Goal: Task Accomplishment & Management: Use online tool/utility

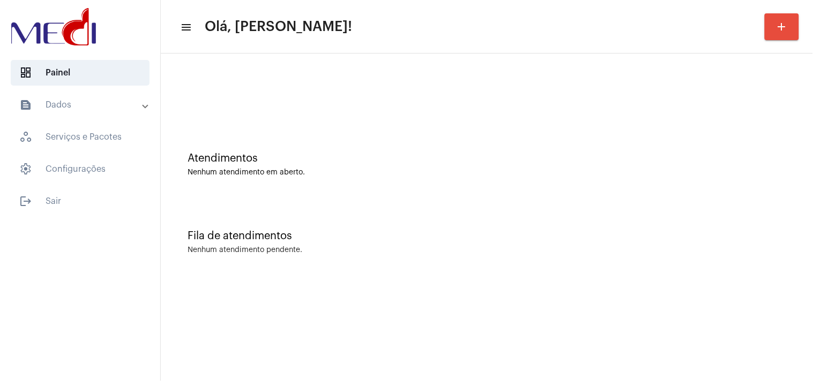
click at [726, 159] on div "Atendimentos" at bounding box center [486, 159] width 598 height 12
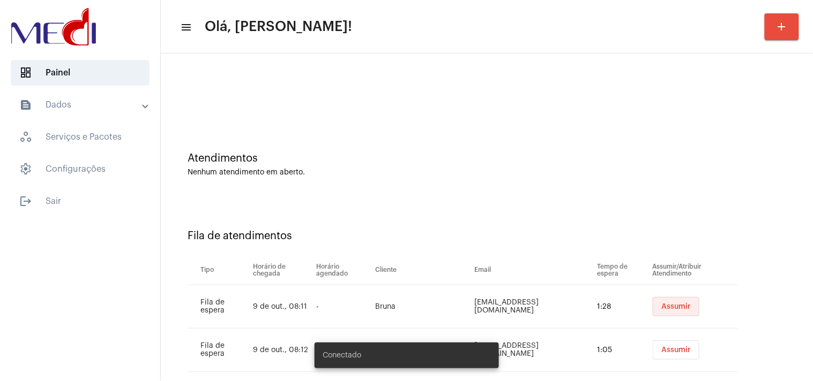
click at [663, 301] on button "Assumir" at bounding box center [675, 306] width 47 height 19
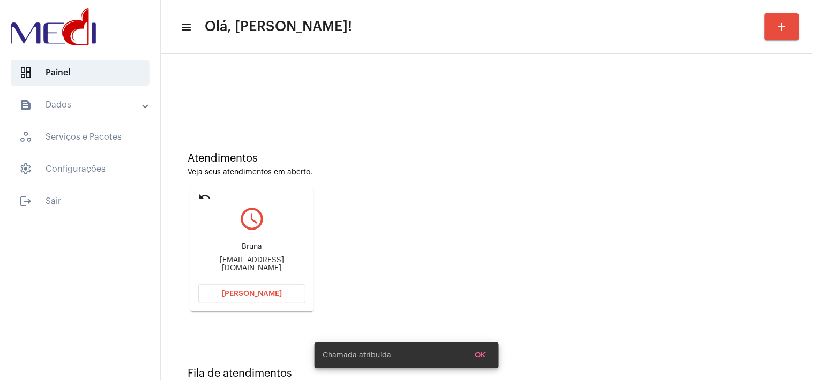
scroll to position [157, 0]
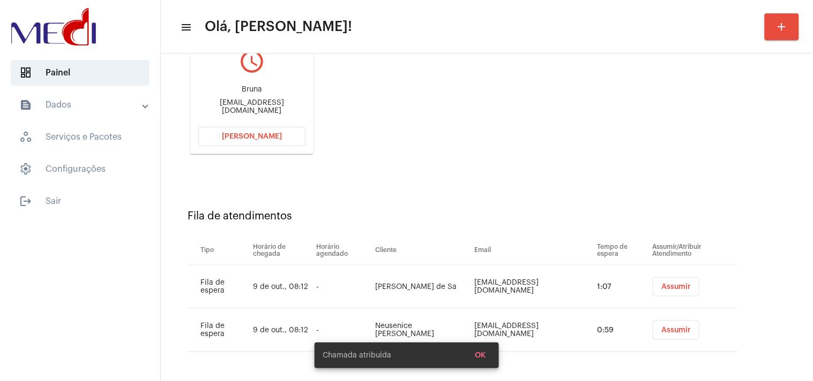
click at [665, 293] on button "Assumir" at bounding box center [675, 286] width 47 height 19
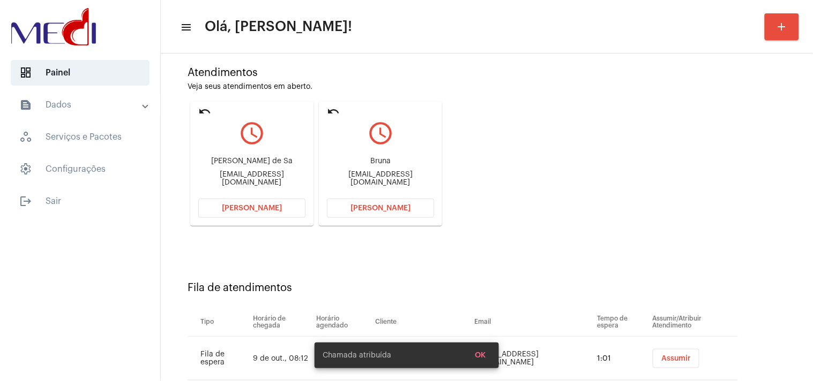
scroll to position [114, 0]
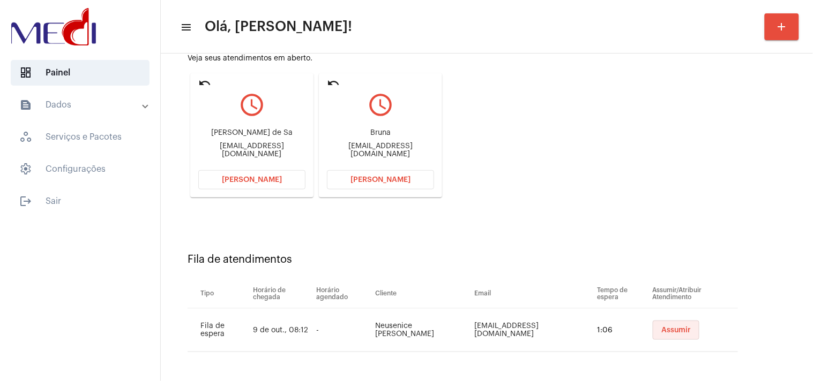
click at [661, 329] on span "Assumir" at bounding box center [675, 330] width 29 height 7
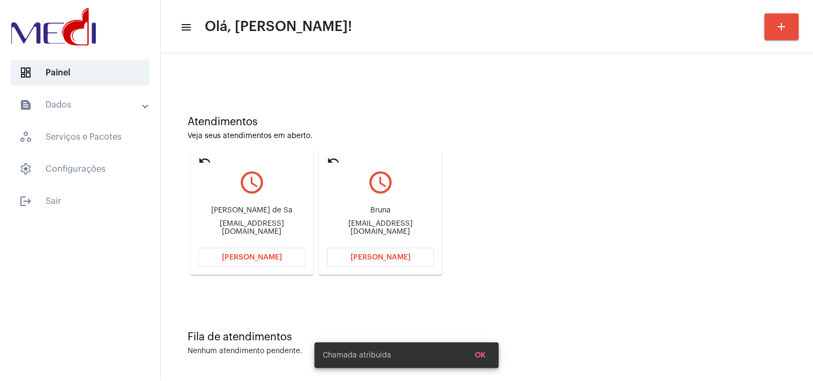
scroll to position [0, 0]
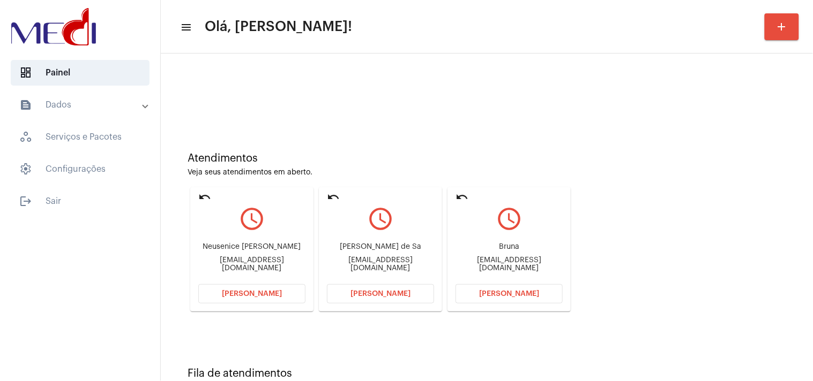
click at [482, 258] on div "Bruna bruna.victoriasales@gmail.com" at bounding box center [508, 258] width 107 height 48
copy mat-card-content "bruna.victoriasales@gmail.com Abrir Chamada"
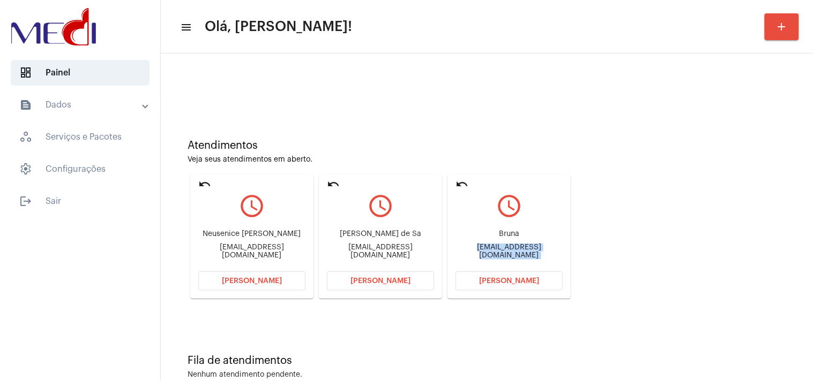
scroll to position [36, 0]
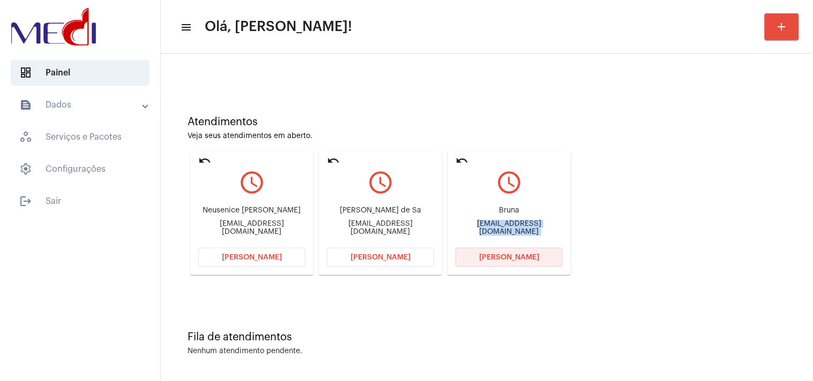
click at [510, 264] on button "Abrir Chamada" at bounding box center [508, 257] width 107 height 19
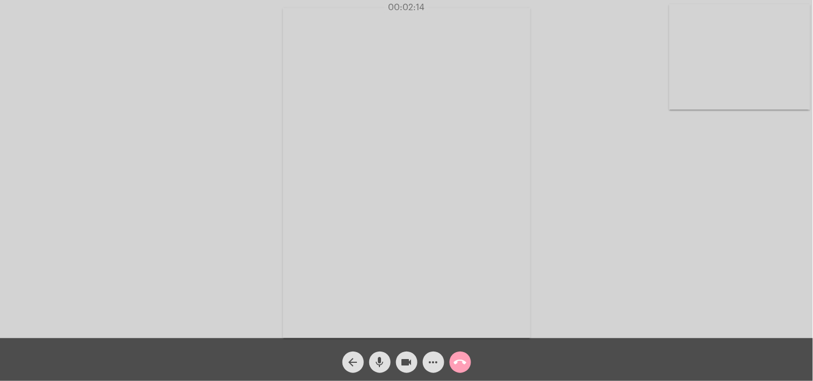
click at [462, 363] on mat-icon "call_end" at bounding box center [460, 362] width 13 height 13
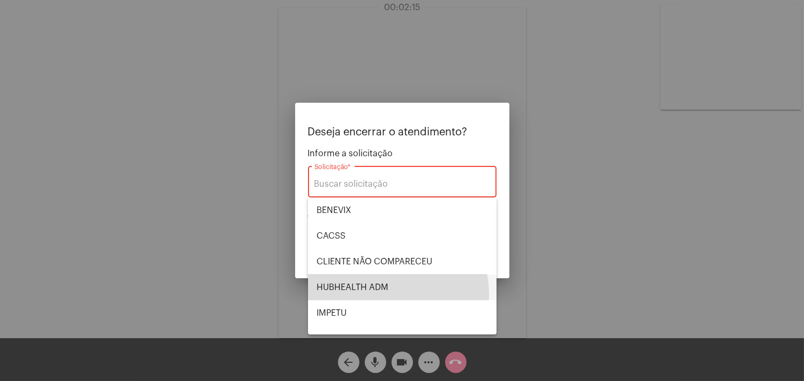
click at [365, 296] on span "HUBHEALTH ADM" at bounding box center [402, 288] width 171 height 26
type input "HUBHEALTH ADM"
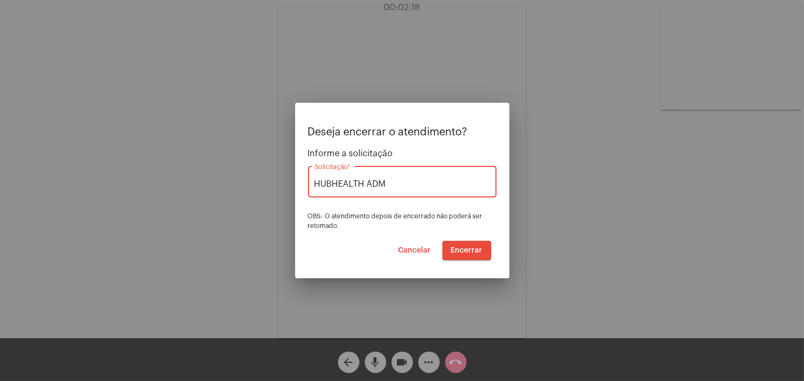
click at [479, 251] on span "Encerrar" at bounding box center [467, 250] width 32 height 7
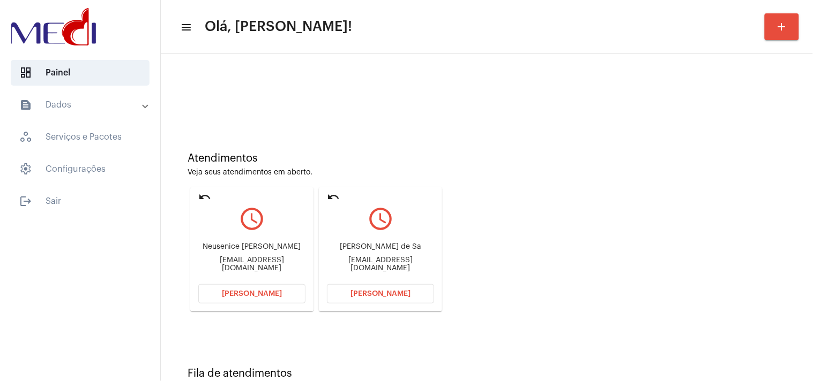
click at [388, 269] on div "Alex Fabiano de Sa alexfabisa@uol.com.br" at bounding box center [380, 258] width 107 height 48
copy mat-card-content "alexfabisa@uol.com.br Abrir Chamada"
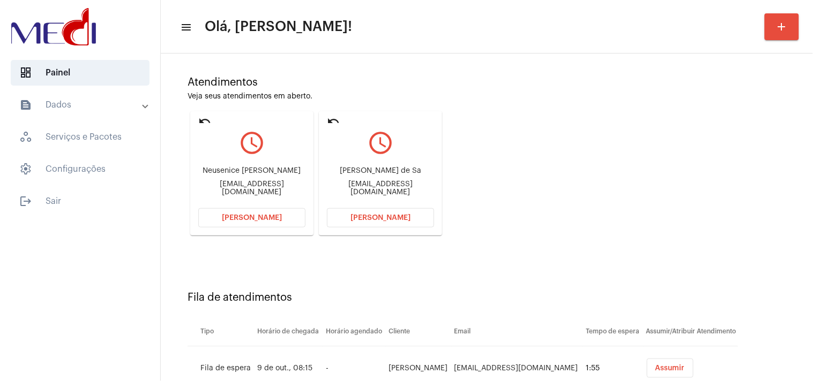
scroll to position [157, 0]
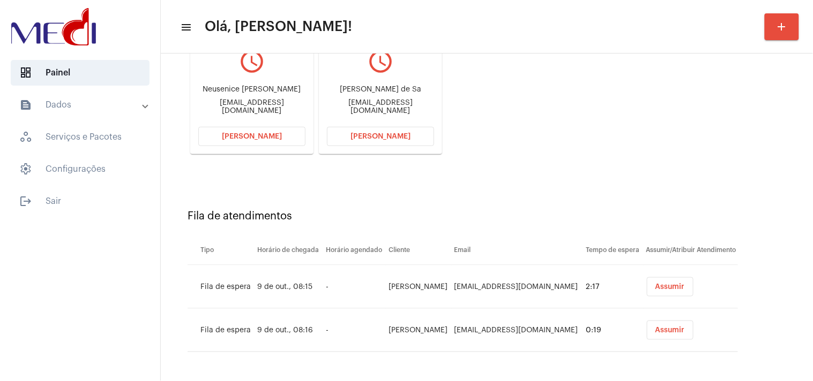
click at [384, 134] on span "Abrir Chamada" at bounding box center [380, 136] width 60 height 7
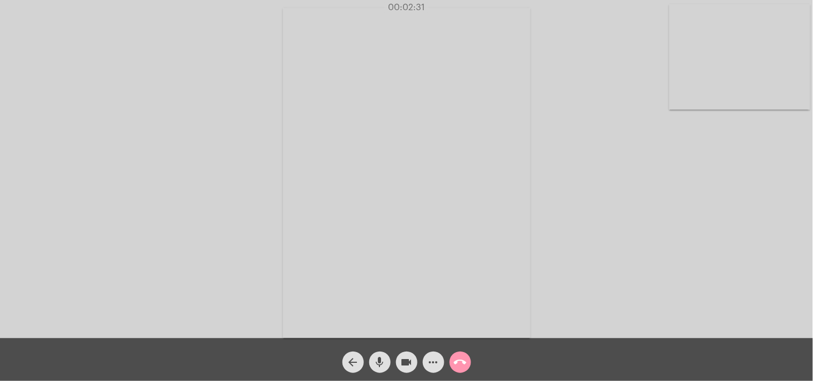
click at [462, 363] on mat-icon "call_end" at bounding box center [460, 362] width 13 height 13
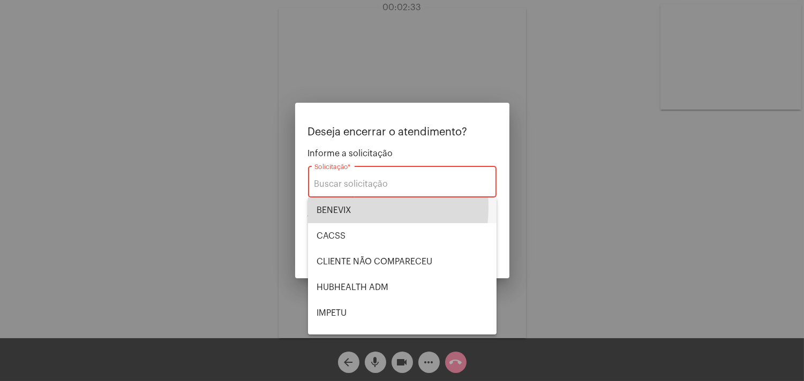
click at [335, 207] on span "BENEVIX" at bounding box center [402, 211] width 171 height 26
type input "BENEVIX"
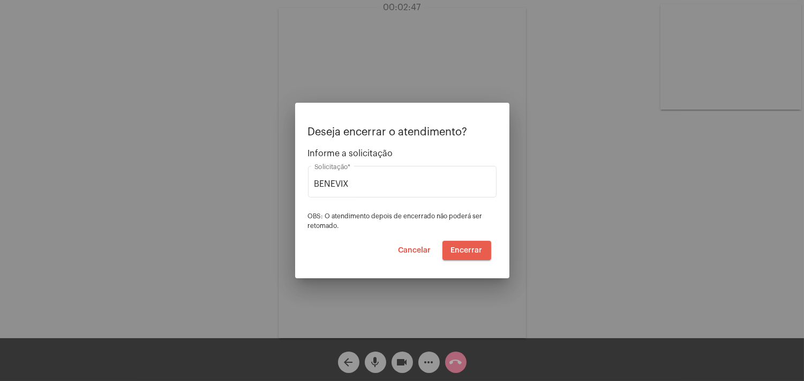
click at [477, 251] on span "Encerrar" at bounding box center [467, 250] width 32 height 7
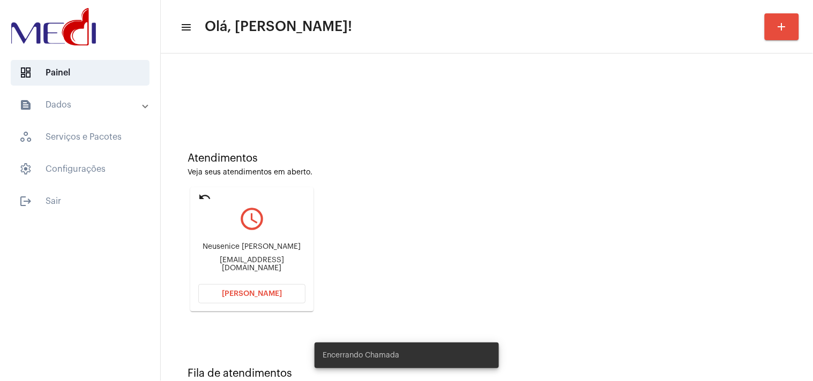
scroll to position [201, 0]
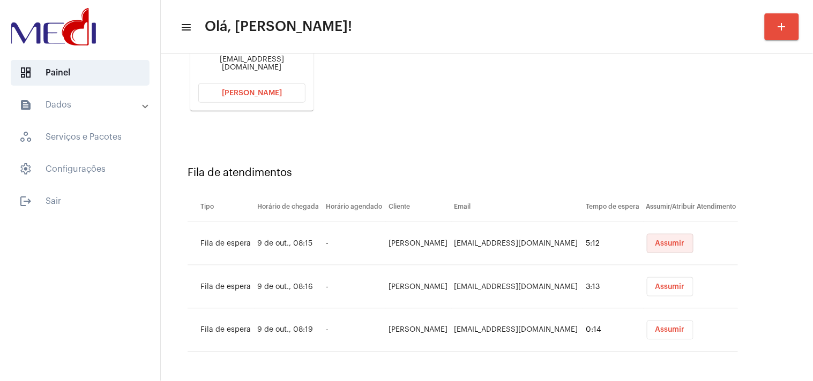
click at [659, 237] on button "Assumir" at bounding box center [670, 243] width 47 height 19
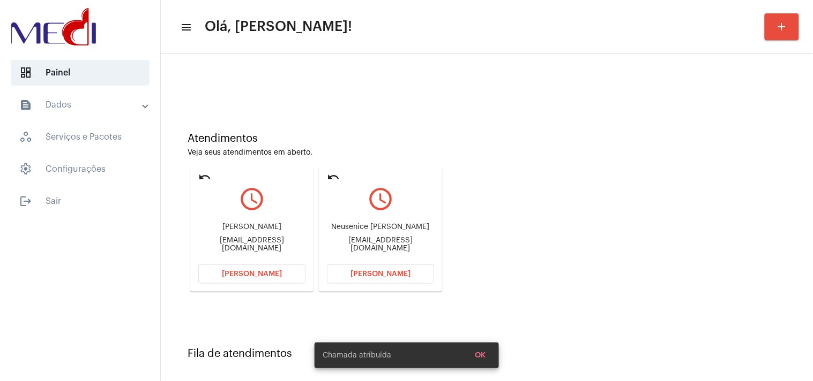
scroll to position [157, 0]
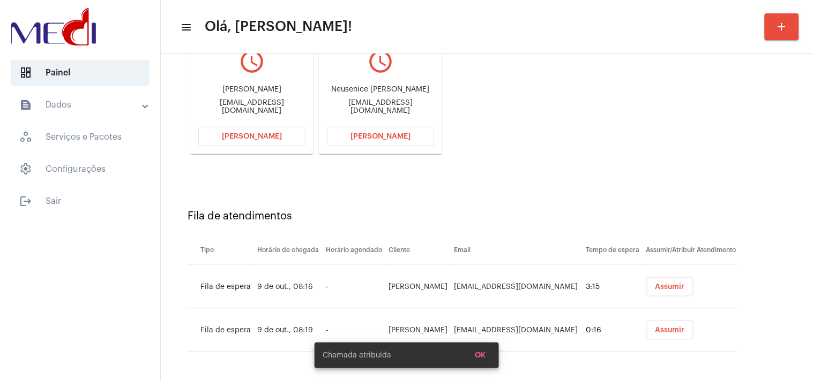
click at [403, 104] on div "neuseniceborim40@gmail.com" at bounding box center [380, 107] width 107 height 16
copy mat-card-content "neuseniceborim40@gmail.com Abrir Chamada"
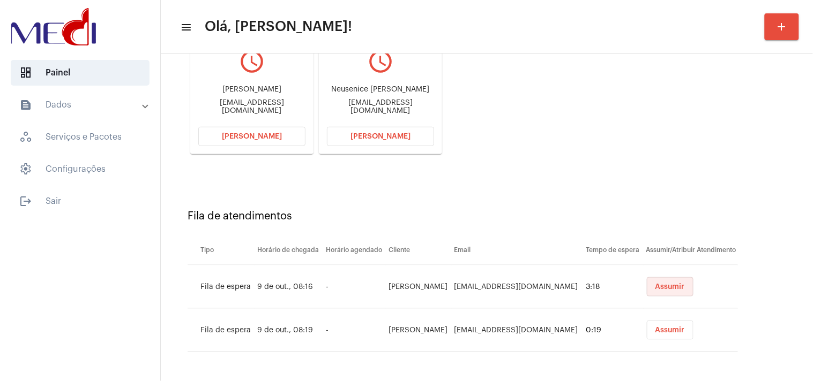
click at [661, 290] on span "Assumir" at bounding box center [669, 286] width 29 height 7
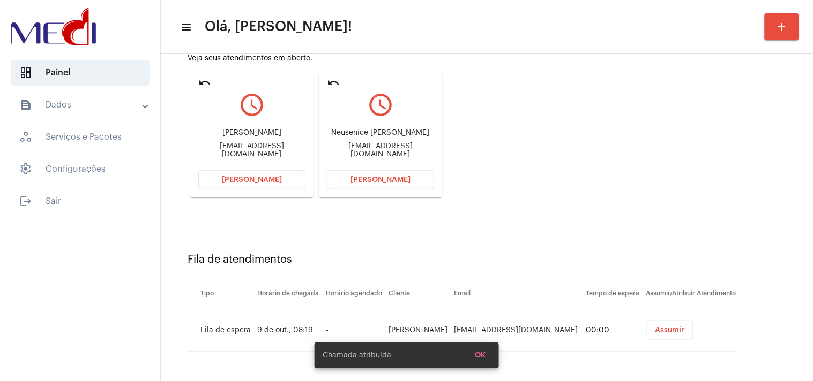
scroll to position [0, 0]
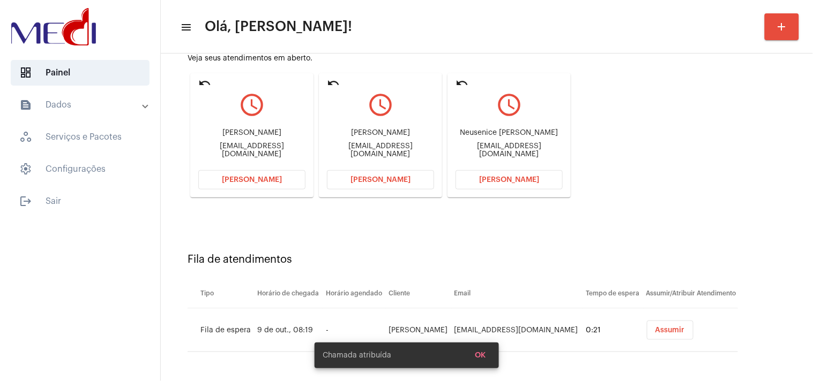
click at [655, 328] on span "Assumir" at bounding box center [669, 330] width 29 height 7
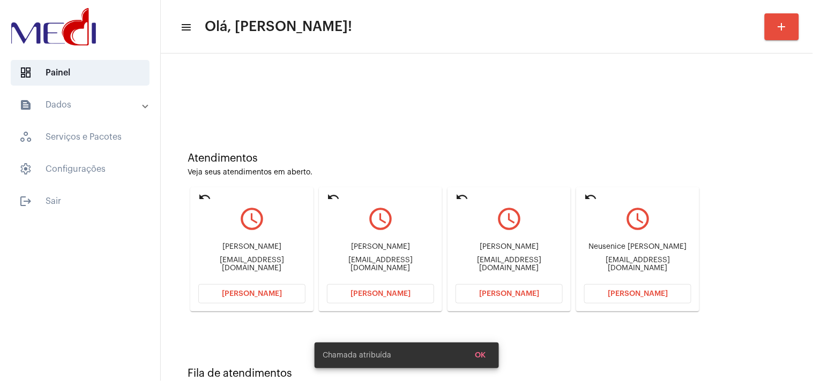
click at [738, 177] on div "Atendimentos Veja seus atendimentos em aberto. undo query_builder Ronaldo Marti…" at bounding box center [486, 228] width 641 height 215
click at [665, 263] on div "neuseniceborim40@gmail.com" at bounding box center [637, 265] width 107 height 16
copy mat-card-content "neuseniceborim40@gmail.com Abrir Chamada"
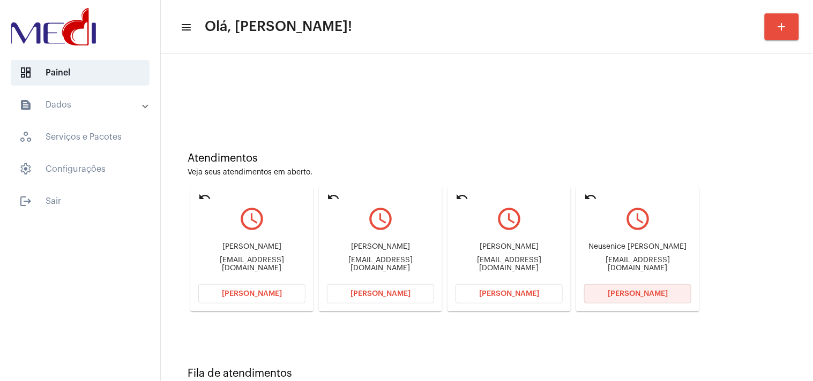
click at [627, 294] on span "Abrir Chamada" at bounding box center [637, 293] width 60 height 7
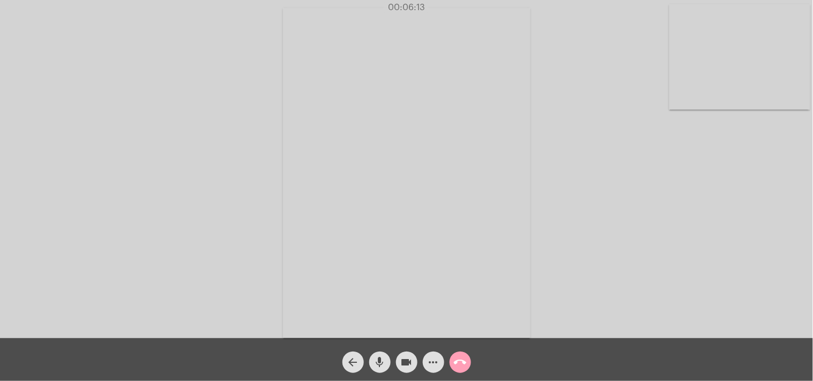
click at [463, 359] on mat-icon "call_end" at bounding box center [460, 362] width 13 height 13
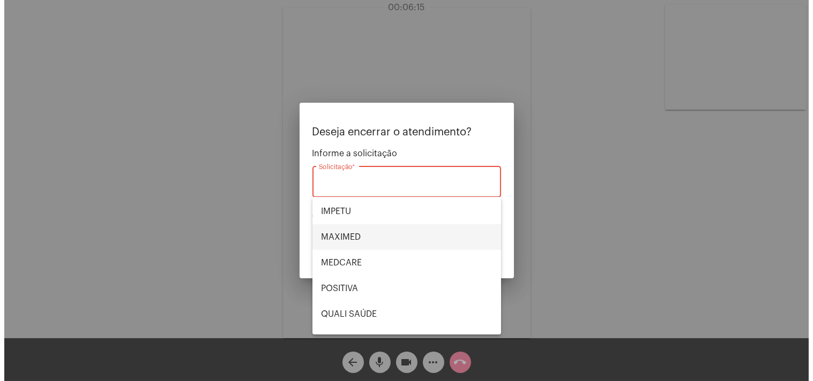
scroll to position [222, 0]
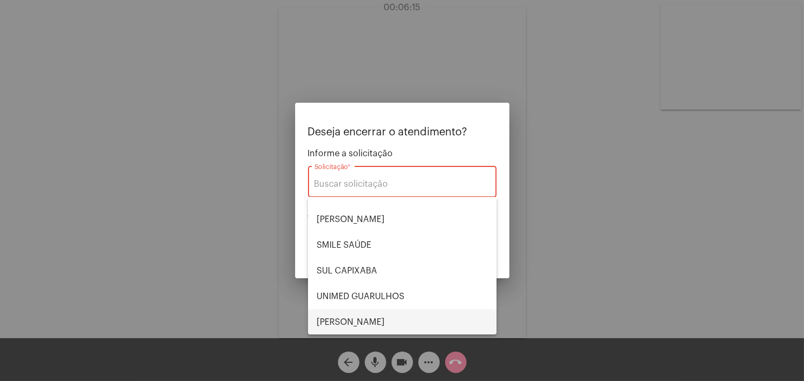
click at [382, 314] on span "VERA CRUZ" at bounding box center [402, 323] width 171 height 26
type input "VERA CRUZ"
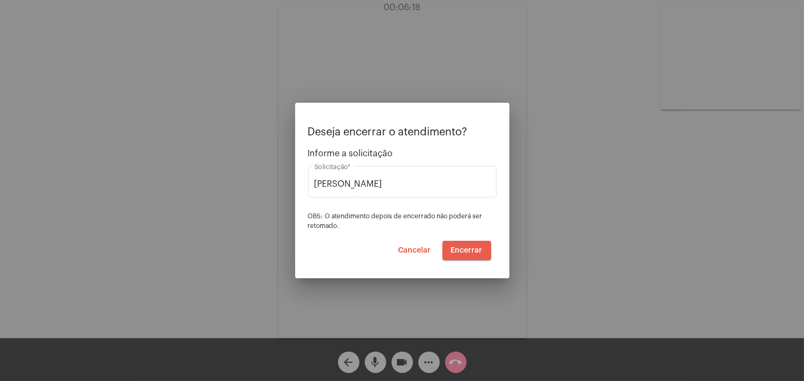
click at [475, 245] on button "Encerrar" at bounding box center [466, 250] width 49 height 19
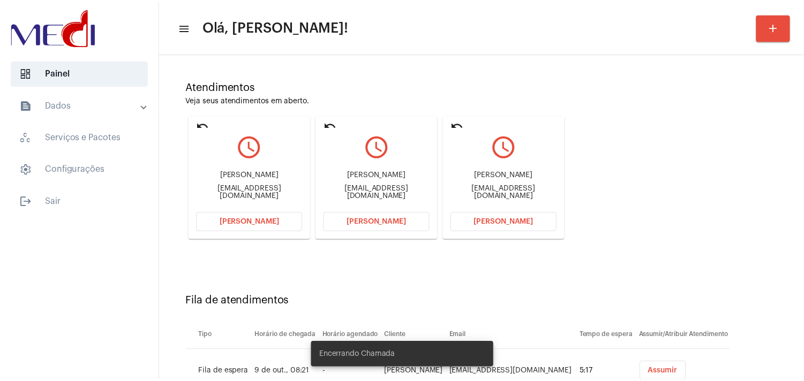
scroll to position [114, 0]
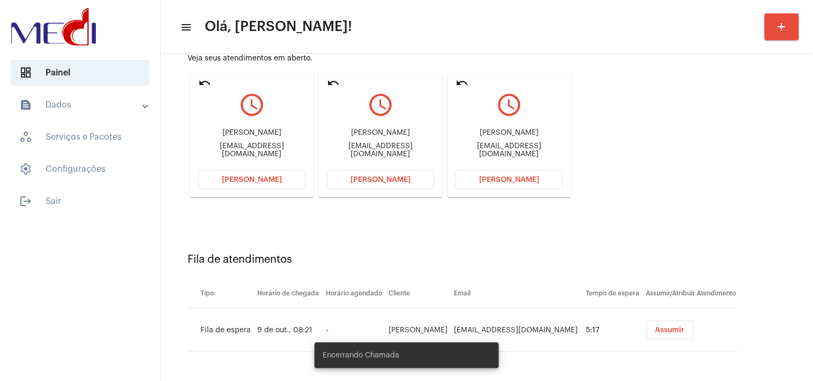
click at [521, 147] on div "andre.kumagai@gmail.com" at bounding box center [508, 150] width 107 height 16
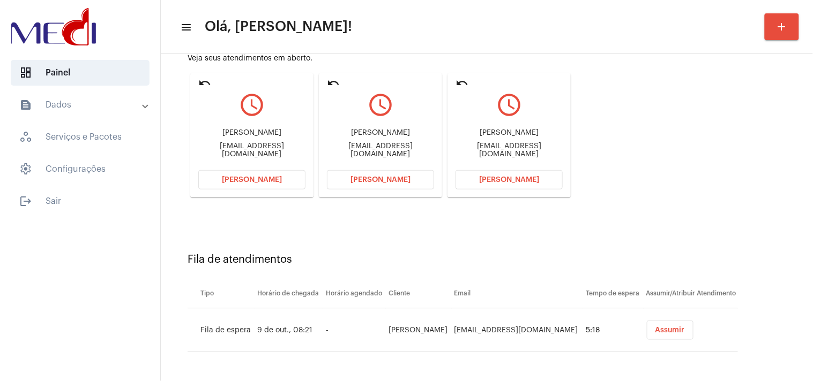
click at [521, 147] on div "andre.kumagai@gmail.com" at bounding box center [508, 150] width 107 height 16
copy mat-card-content "andre.kumagai@gmail.com Abrir Chamada"
click at [394, 149] on div "julianna473@gmail.com" at bounding box center [380, 150] width 107 height 16
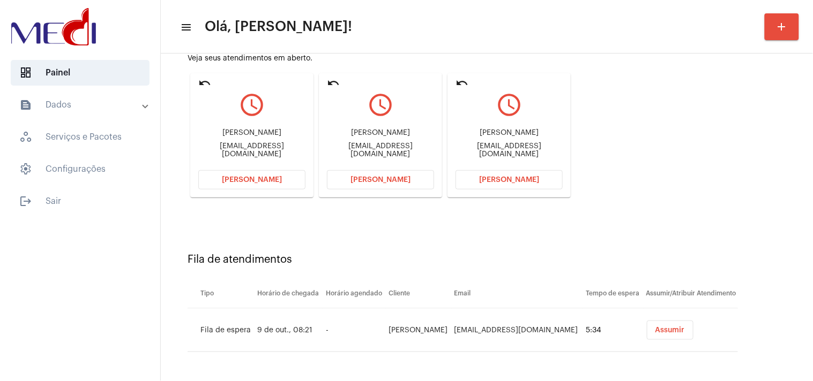
copy div "julianna473@gmail.com Abrir Chamada undo query_builder"
click at [365, 174] on button "Abrir Chamada" at bounding box center [380, 179] width 107 height 19
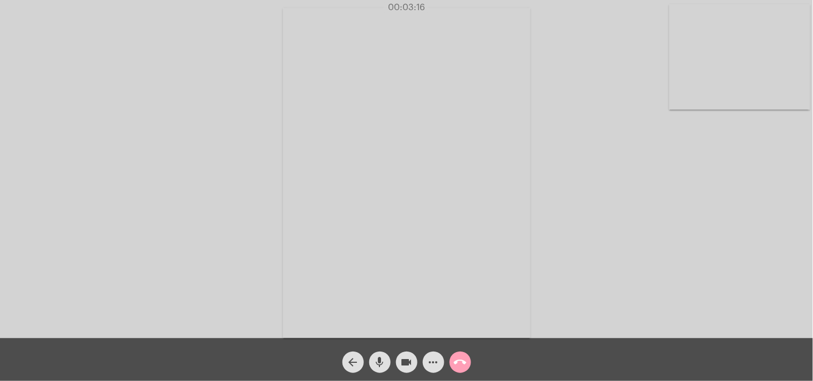
click at [458, 356] on mat-icon "call_end" at bounding box center [460, 362] width 13 height 13
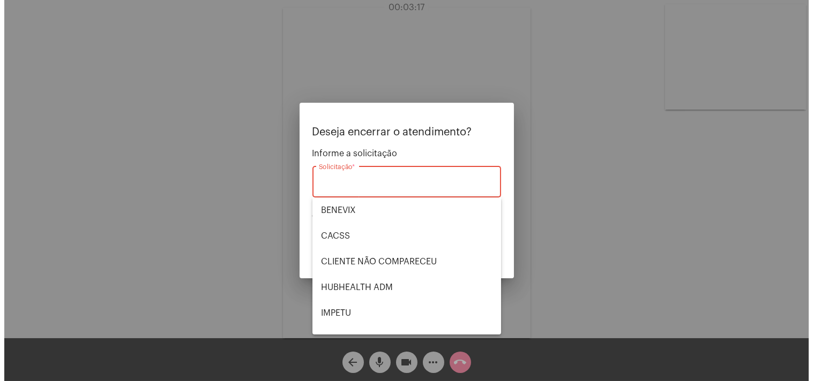
scroll to position [222, 0]
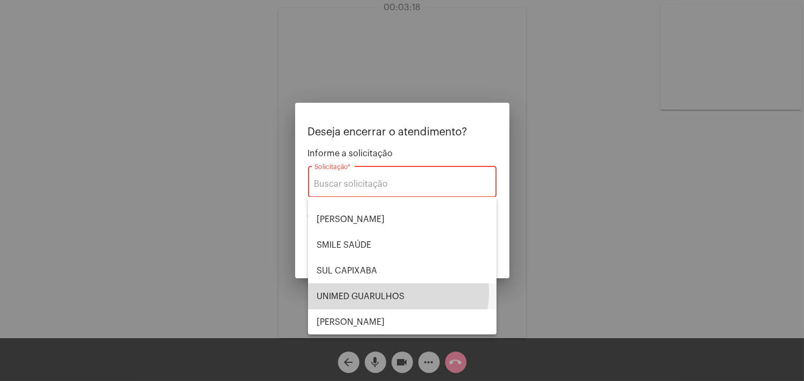
click at [392, 292] on span "UNIMED GUARULHOS" at bounding box center [402, 297] width 171 height 26
type input "UNIMED GUARULHOS"
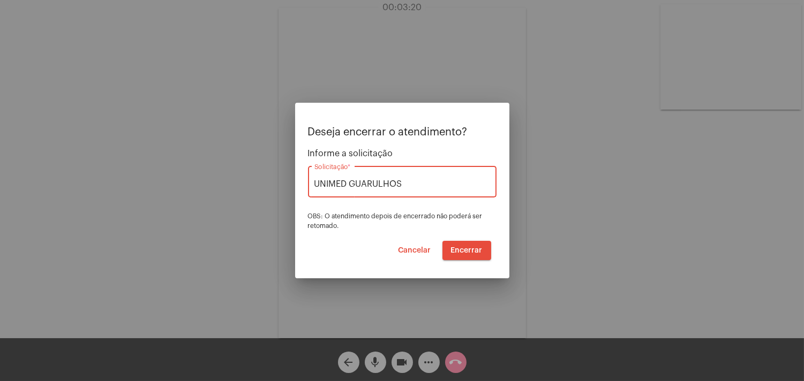
click at [470, 250] on span "Encerrar" at bounding box center [467, 250] width 32 height 7
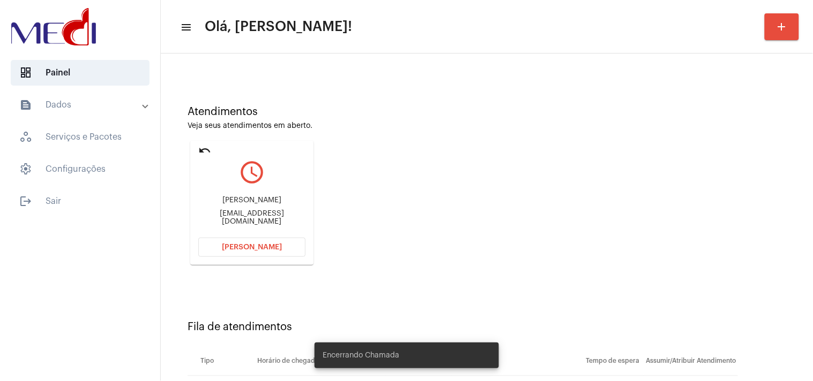
scroll to position [114, 0]
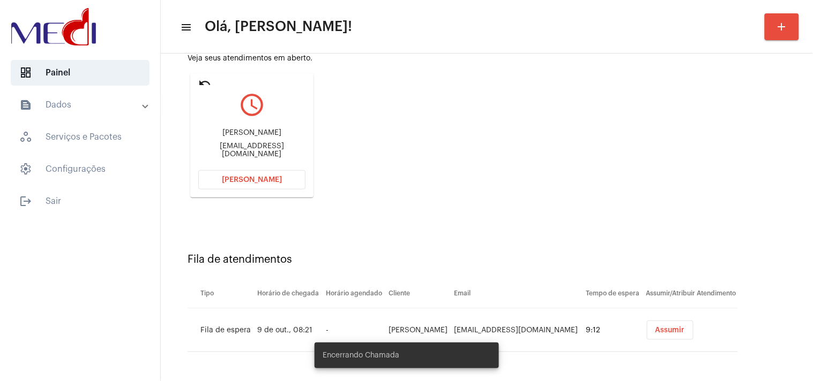
click at [666, 329] on button "Assumir" at bounding box center [670, 330] width 47 height 19
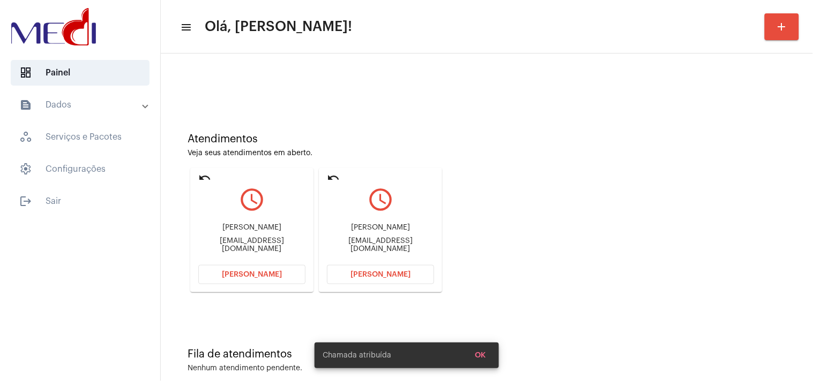
scroll to position [36, 0]
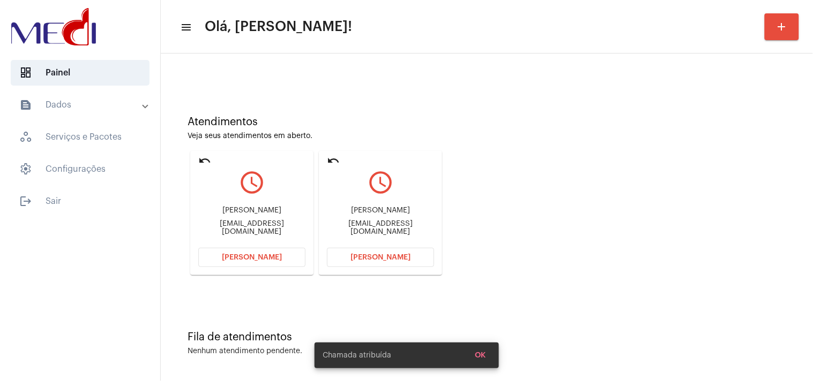
click at [250, 227] on div "arianeturani@hotmail.com" at bounding box center [251, 228] width 107 height 16
copy div "arianeturani@hotmail.com Abrir Chamada undo query_builder"
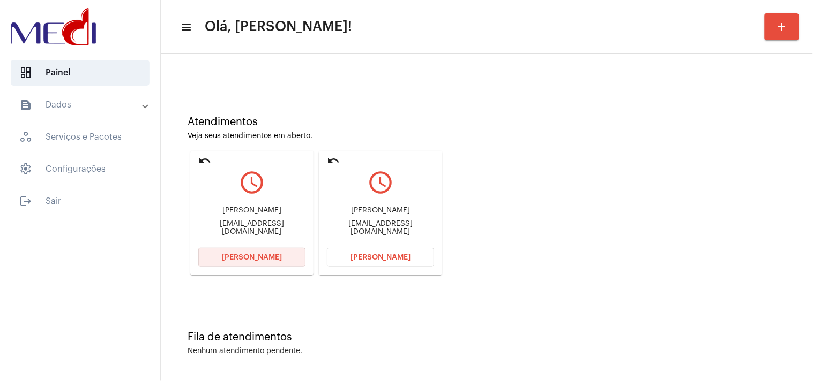
click at [260, 256] on span "Abrir Chamada" at bounding box center [252, 257] width 60 height 7
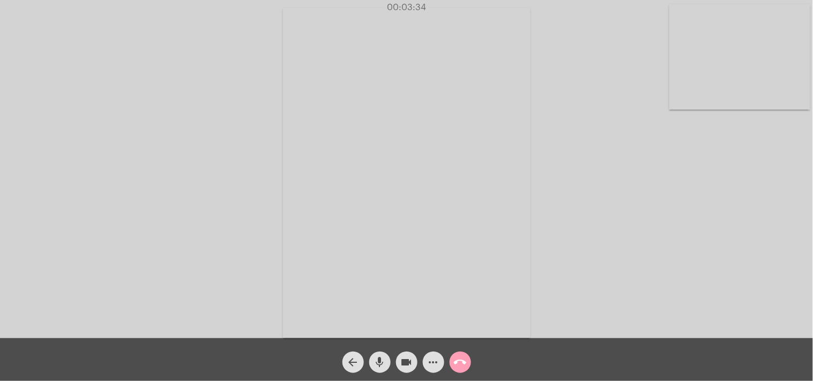
click at [464, 365] on mat-icon "call_end" at bounding box center [460, 362] width 13 height 13
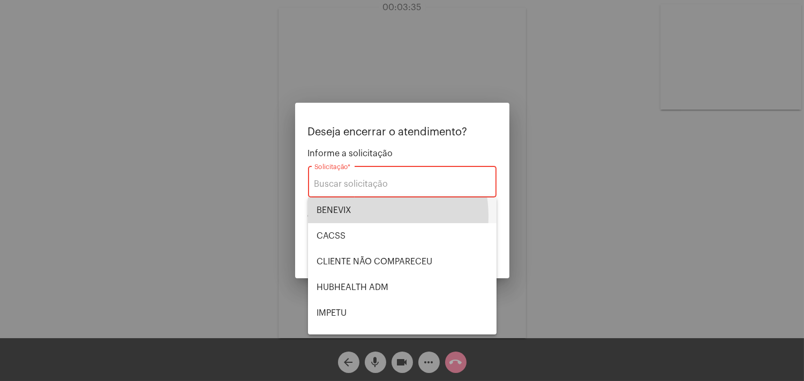
click at [349, 217] on span "BENEVIX" at bounding box center [402, 211] width 171 height 26
type input "BENEVIX"
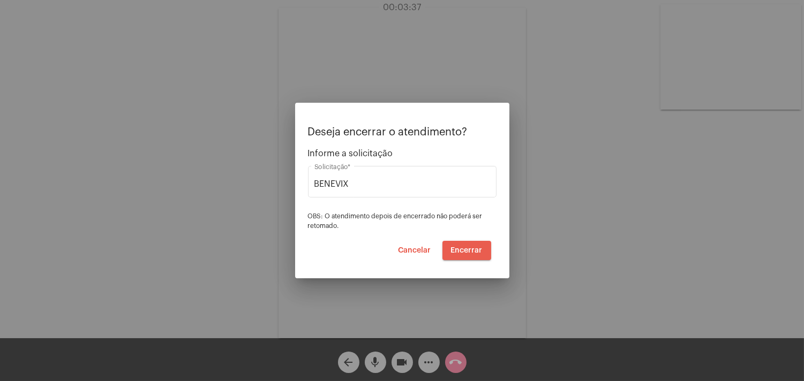
click at [472, 251] on span "Encerrar" at bounding box center [467, 250] width 32 height 7
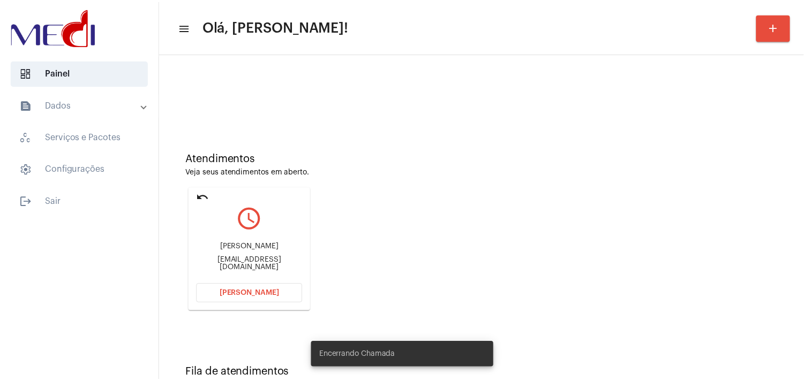
scroll to position [36, 0]
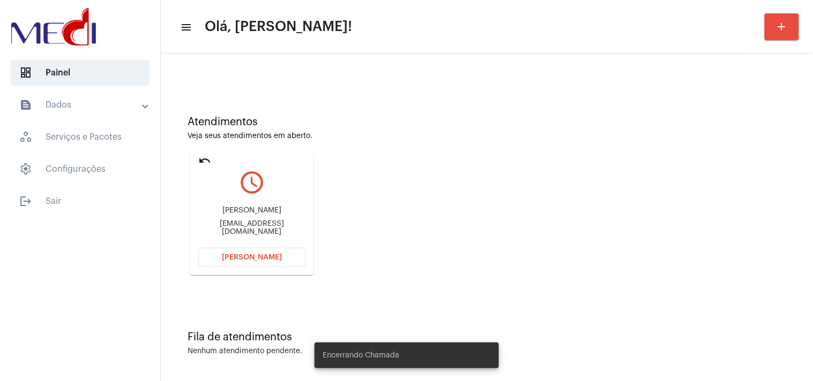
click at [261, 225] on div "rona_martins@yahoo.com.br" at bounding box center [251, 228] width 107 height 16
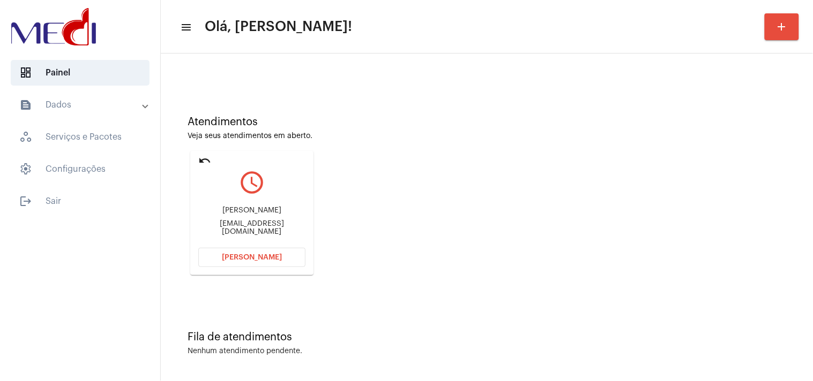
click at [261, 225] on div "rona_martins@yahoo.com.br" at bounding box center [251, 228] width 107 height 16
copy mat-card-content "rona_martins@yahoo.com.br Abrir Chamada"
drag, startPoint x: 254, startPoint y: 225, endPoint x: 327, endPoint y: 103, distance: 142.2
click at [327, 103] on div "Atendimentos Veja seus atendimentos em aberto. undo query_builder Ronaldo Marti…" at bounding box center [486, 191] width 641 height 215
click at [264, 260] on button "Abrir Chamada" at bounding box center [251, 257] width 107 height 19
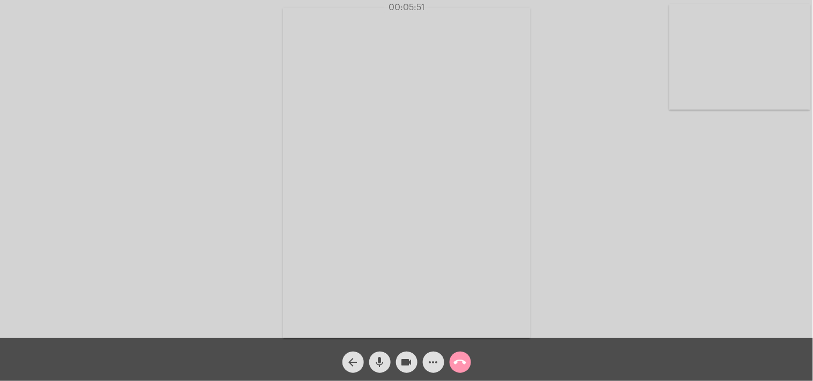
click at [464, 359] on mat-icon "call_end" at bounding box center [460, 362] width 13 height 13
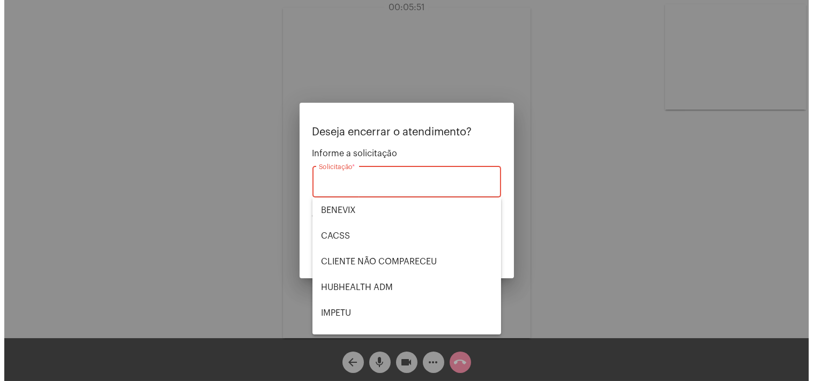
scroll to position [222, 0]
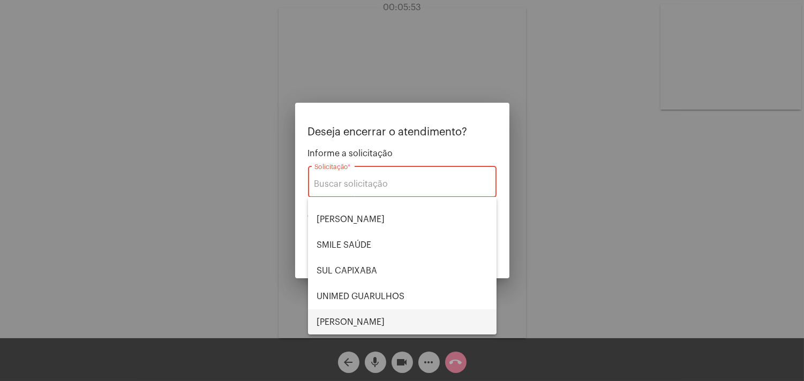
click at [362, 314] on span "VERA CRUZ" at bounding box center [402, 323] width 171 height 26
type input "VERA CRUZ"
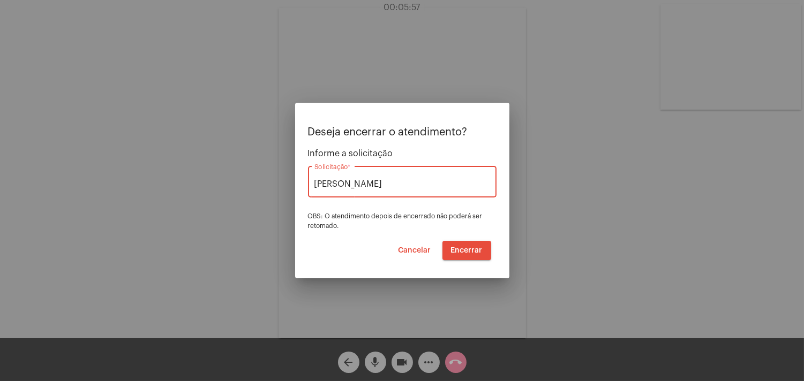
click at [461, 249] on span "Encerrar" at bounding box center [467, 250] width 32 height 7
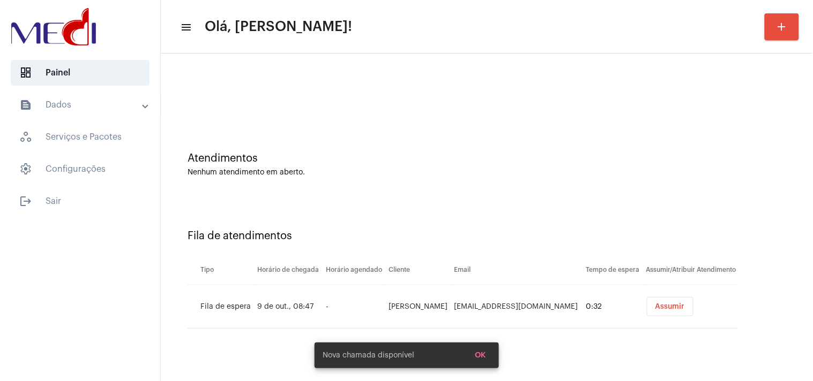
click at [663, 306] on span "Assumir" at bounding box center [669, 306] width 29 height 7
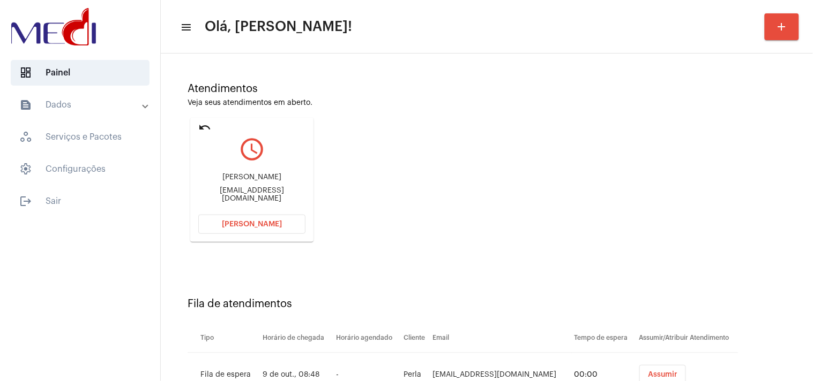
scroll to position [114, 0]
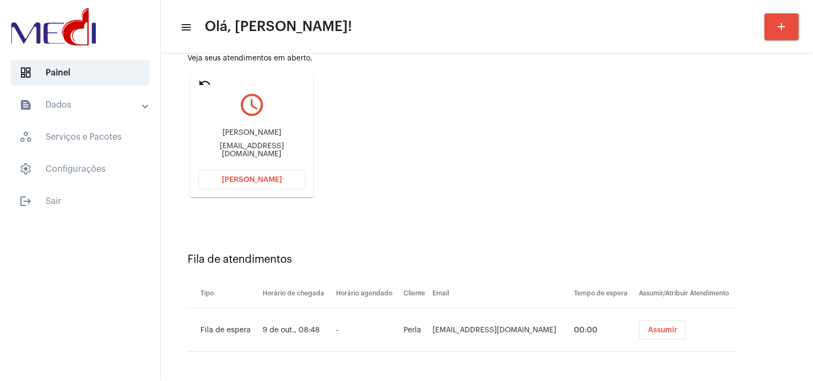
click at [652, 328] on span "Assumir" at bounding box center [662, 330] width 29 height 7
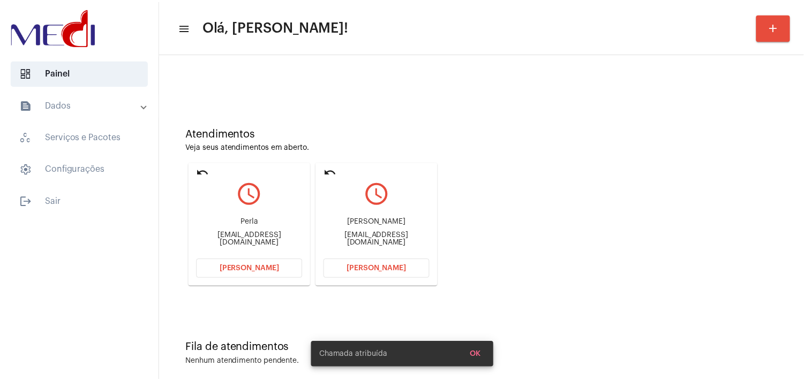
scroll to position [36, 0]
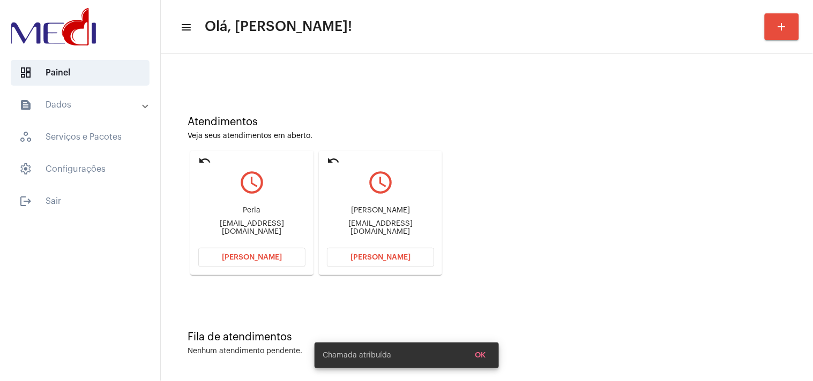
click at [392, 225] on div "fnogui@hotmail.com" at bounding box center [380, 228] width 107 height 16
copy mat-card-content "fnogui@hotmail.com Abrir Chamada"
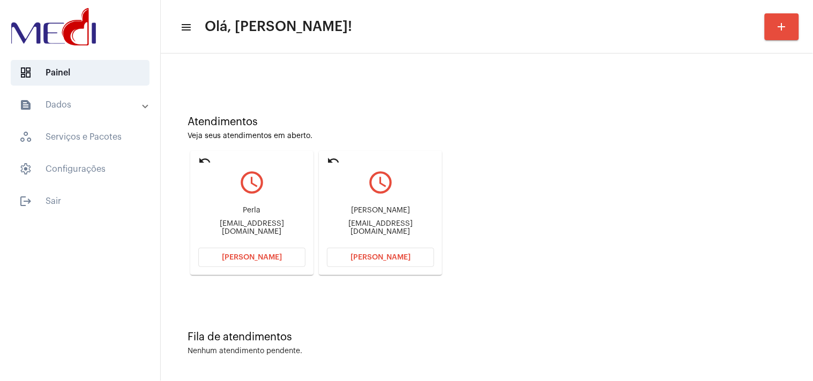
click at [373, 264] on button "Abrir Chamada" at bounding box center [380, 257] width 107 height 19
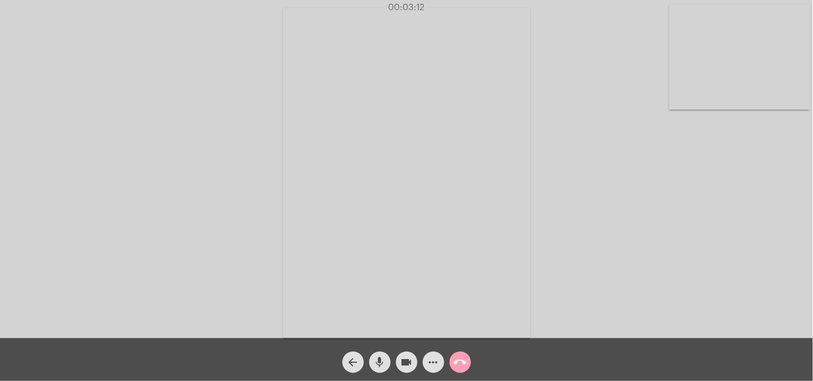
click at [456, 360] on mat-icon "call_end" at bounding box center [460, 362] width 13 height 13
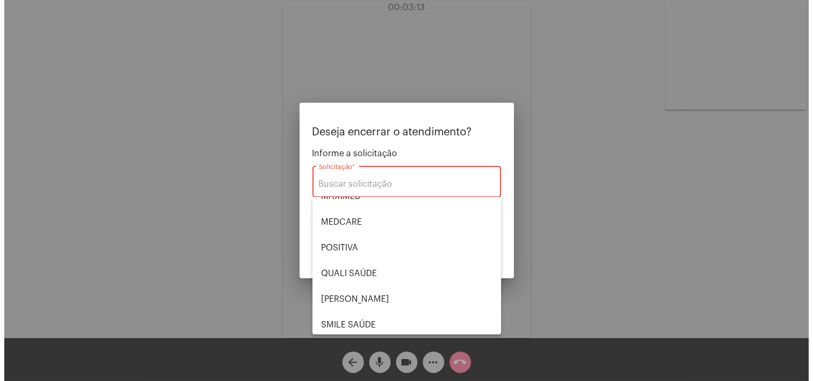
scroll to position [178, 0]
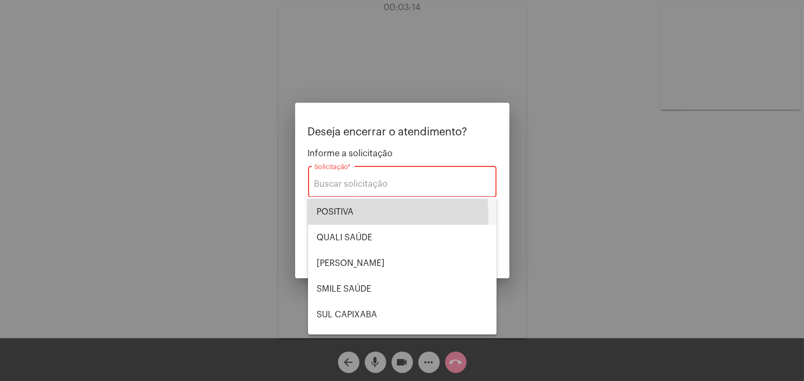
click at [350, 216] on span "POSITIVA" at bounding box center [402, 212] width 171 height 26
type input "POSITIVA"
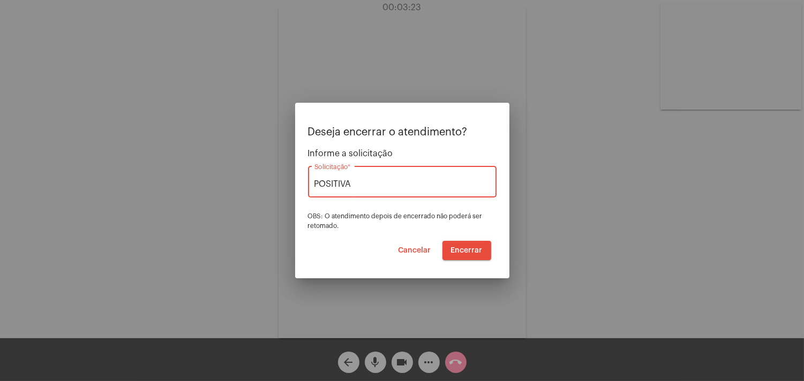
click at [469, 250] on span "Encerrar" at bounding box center [467, 250] width 32 height 7
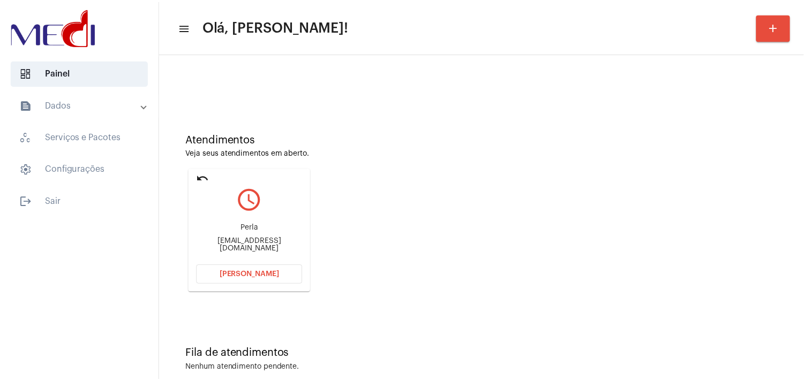
scroll to position [36, 0]
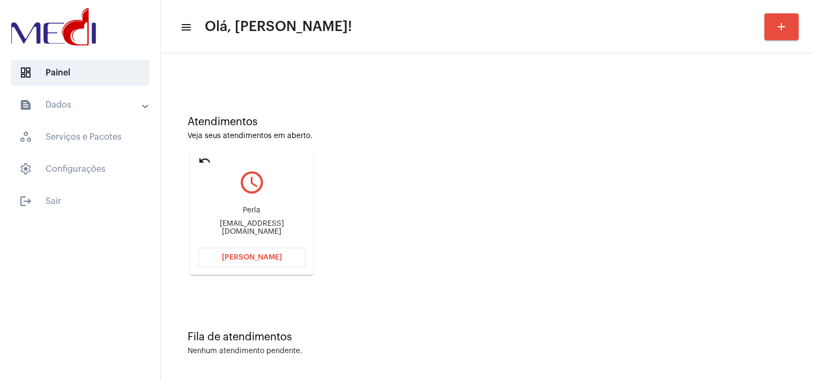
click at [276, 228] on div "perlacortada@hotmail.com" at bounding box center [251, 228] width 107 height 16
copy mat-card-content "perlacortada@hotmail.com Abrir Chamada"
click at [258, 258] on span "Abrir Chamada" at bounding box center [252, 257] width 60 height 7
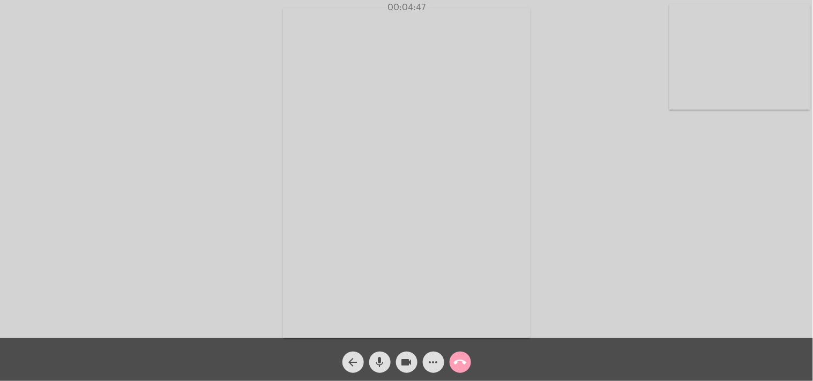
click at [451, 365] on button "call_end" at bounding box center [459, 362] width 21 height 21
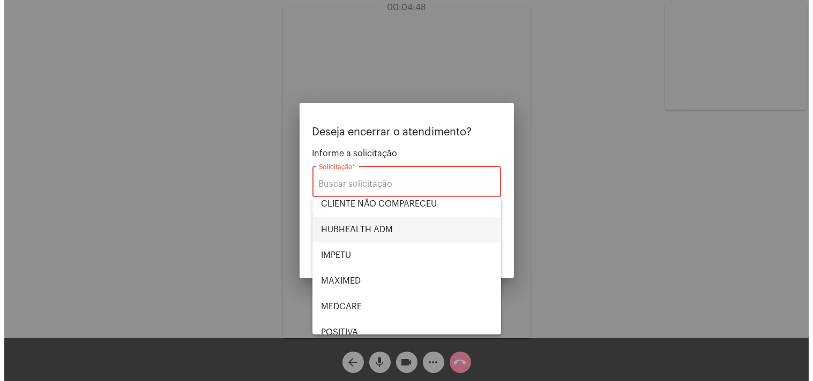
scroll to position [178, 0]
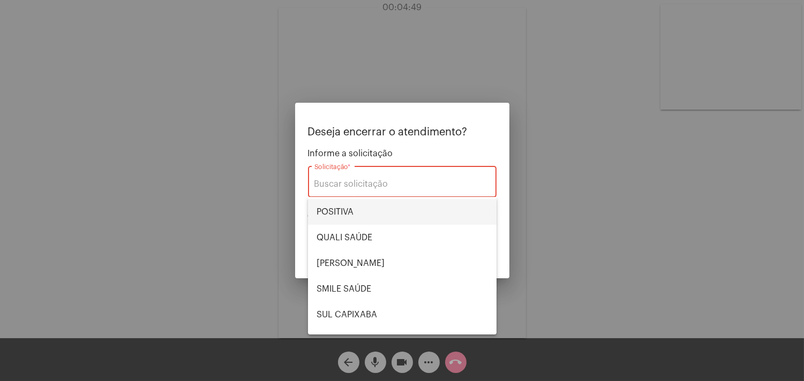
click at [354, 217] on span "POSITIVA" at bounding box center [402, 212] width 171 height 26
type input "POSITIVA"
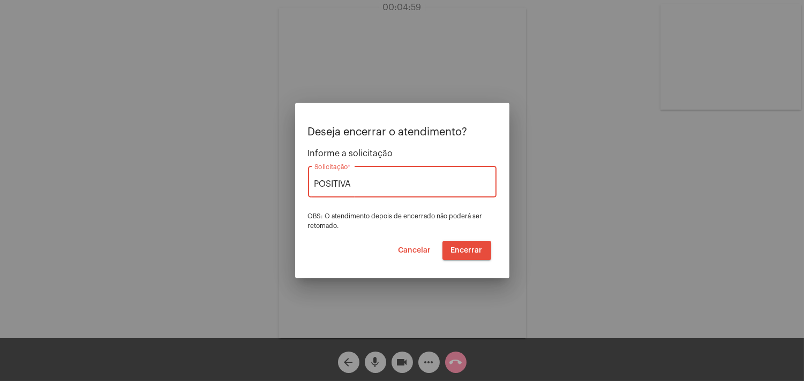
click at [472, 247] on span "Encerrar" at bounding box center [467, 250] width 32 height 7
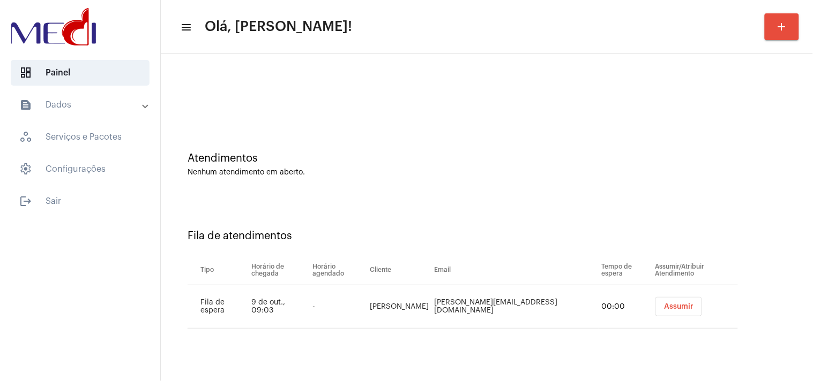
click at [655, 299] on button "Assumir" at bounding box center [678, 306] width 47 height 19
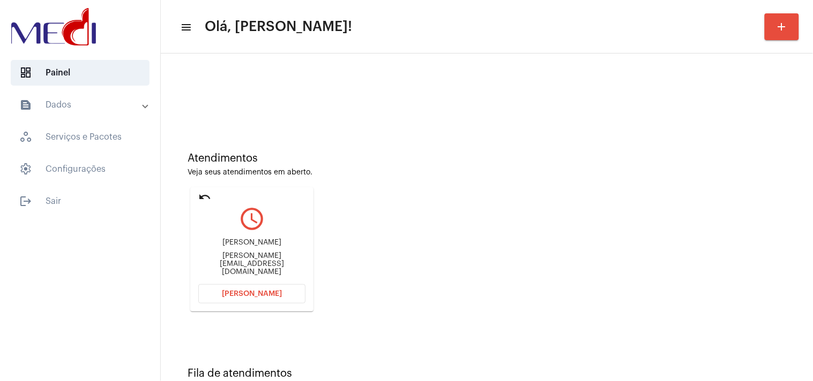
click at [243, 264] on div "ivana@anatur.com.br" at bounding box center [251, 264] width 107 height 24
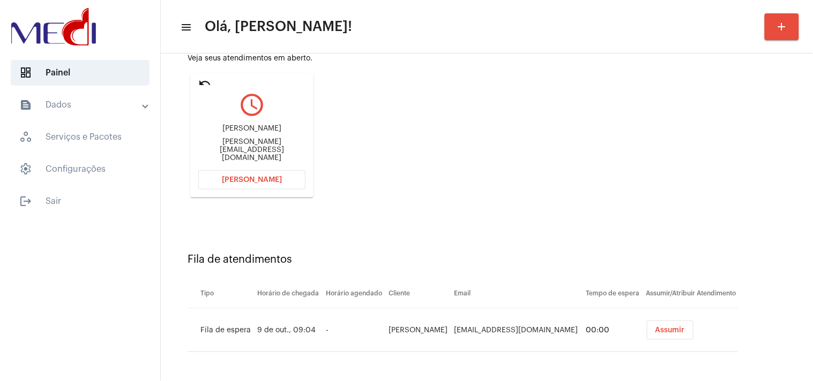
click at [647, 334] on button "Assumir" at bounding box center [670, 330] width 47 height 19
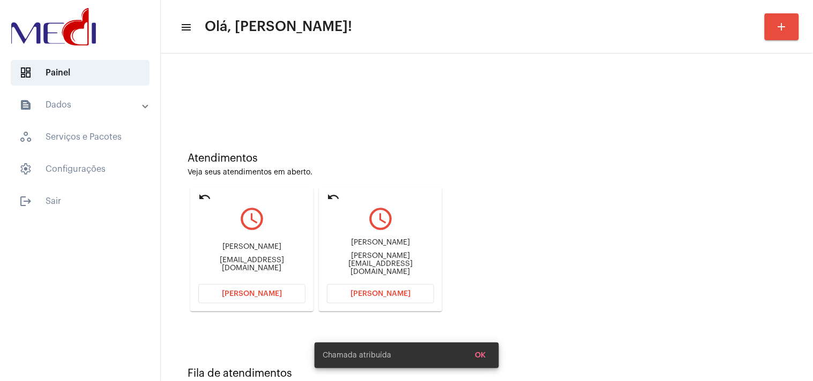
click at [408, 263] on div "ivana@anatur.com.br" at bounding box center [380, 264] width 107 height 24
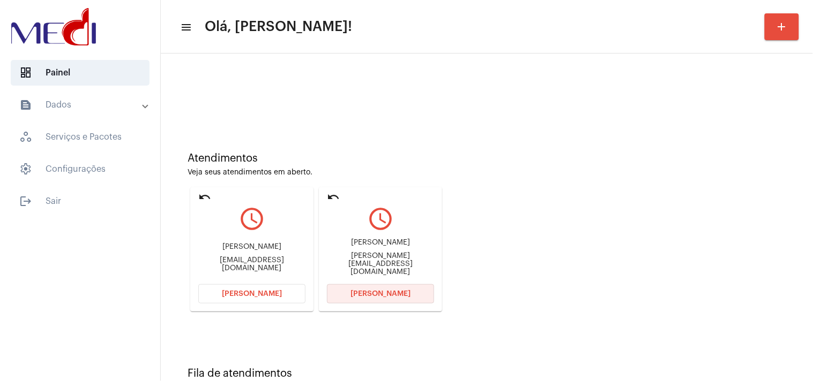
click at [365, 293] on span "Abrir Chamada" at bounding box center [380, 293] width 60 height 7
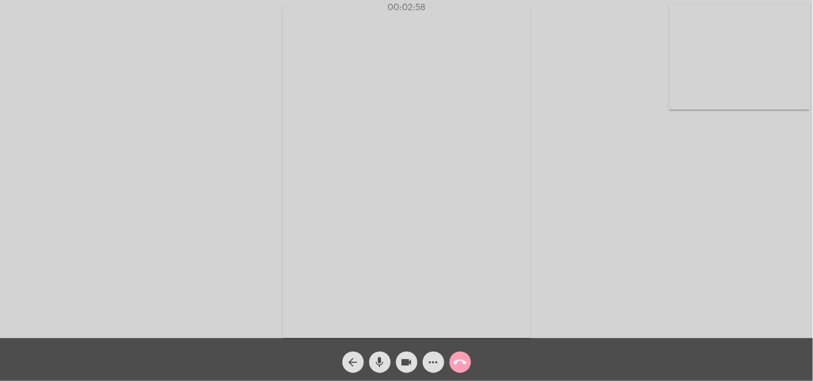
click at [467, 365] on button "call_end" at bounding box center [459, 362] width 21 height 21
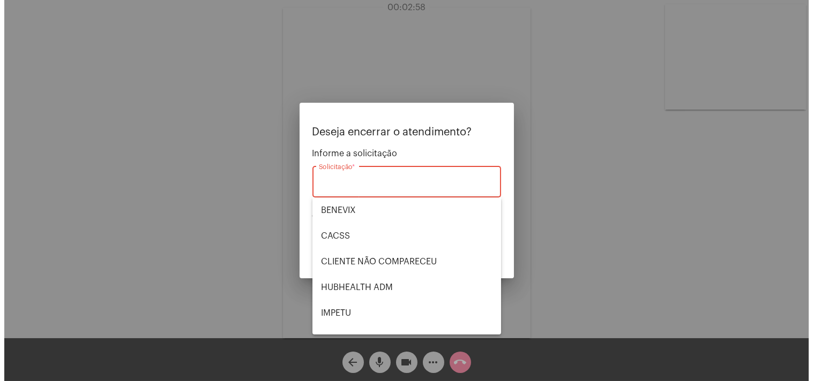
scroll to position [222, 0]
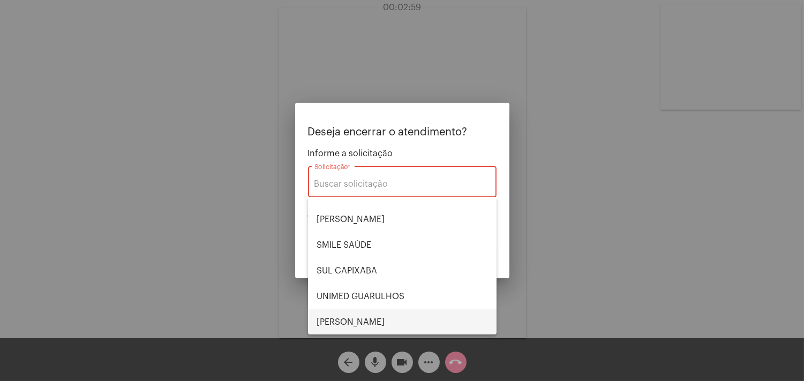
click at [362, 324] on span "VERA CRUZ" at bounding box center [402, 323] width 171 height 26
type input "VERA CRUZ"
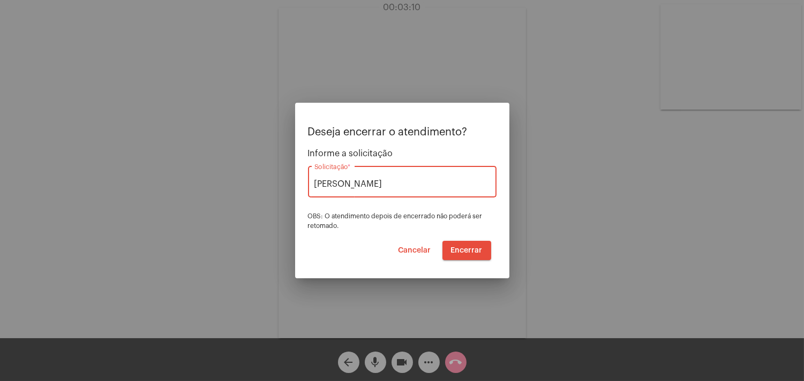
click at [464, 251] on span "Encerrar" at bounding box center [467, 250] width 32 height 7
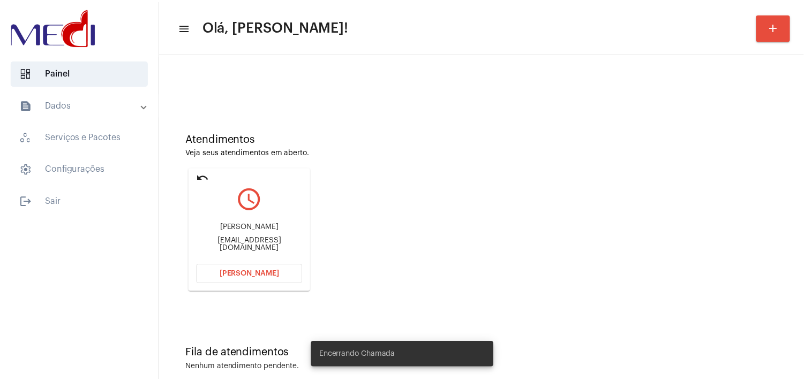
scroll to position [36, 0]
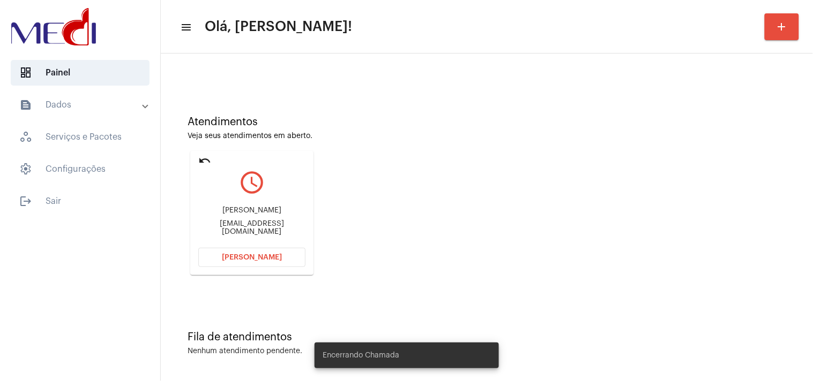
click at [283, 258] on button "Abrir Chamada" at bounding box center [251, 257] width 107 height 19
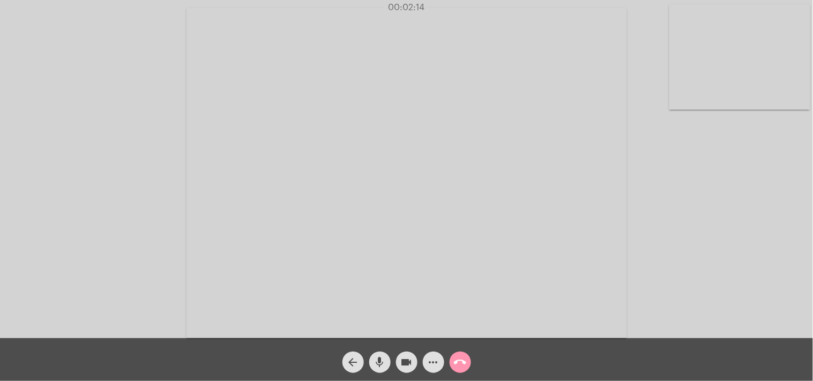
click at [466, 359] on mat-icon "call_end" at bounding box center [460, 362] width 13 height 13
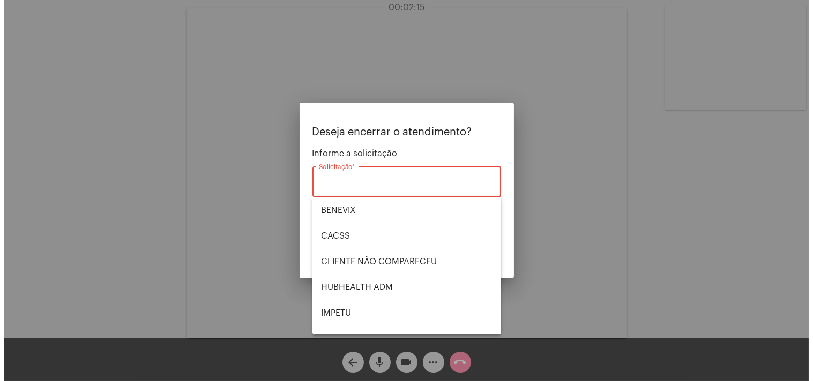
scroll to position [222, 0]
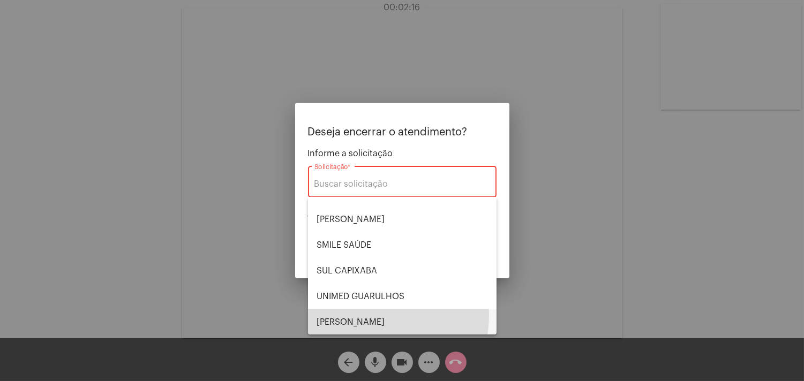
click at [370, 315] on span "VERA CRUZ" at bounding box center [402, 323] width 171 height 26
type input "VERA CRUZ"
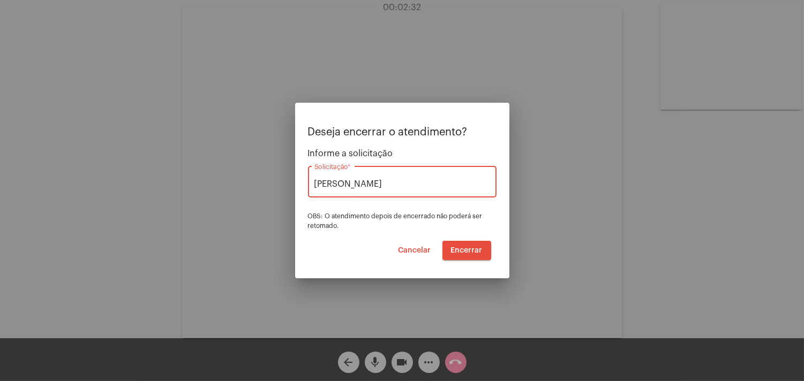
click at [470, 245] on button "Encerrar" at bounding box center [466, 250] width 49 height 19
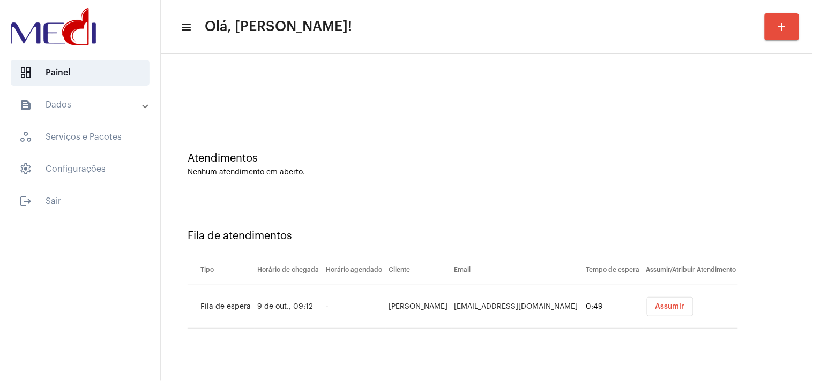
click at [672, 305] on span "Assumir" at bounding box center [669, 306] width 29 height 7
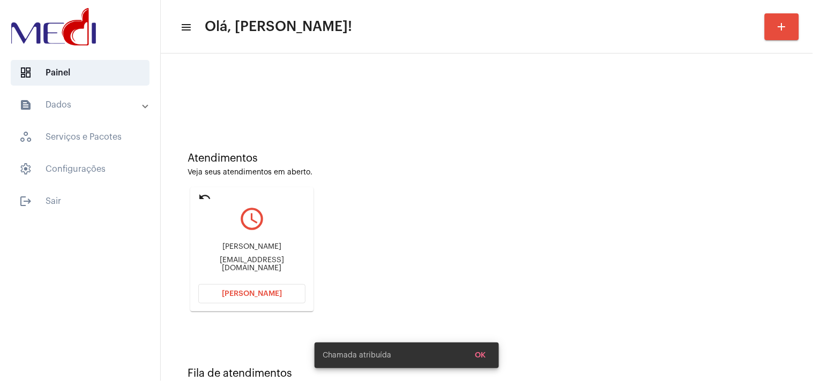
click at [249, 268] on div "guilhermearaujo0320@gmail.com" at bounding box center [251, 265] width 107 height 16
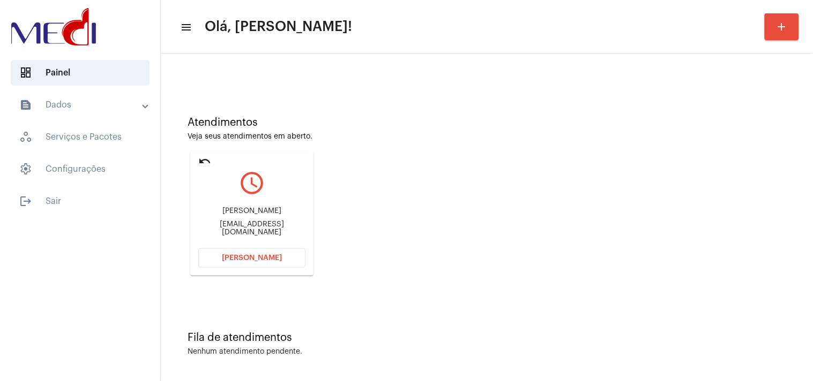
scroll to position [36, 0]
click at [441, 253] on div "Atendimentos Veja seus atendimentos em aberto. undo query_builder Guilherme Ara…" at bounding box center [486, 191] width 641 height 215
click at [275, 236] on div "Guilherme Araújo Bispo dos Santos guilhermearaujo0320@gmail.com" at bounding box center [251, 221] width 107 height 48
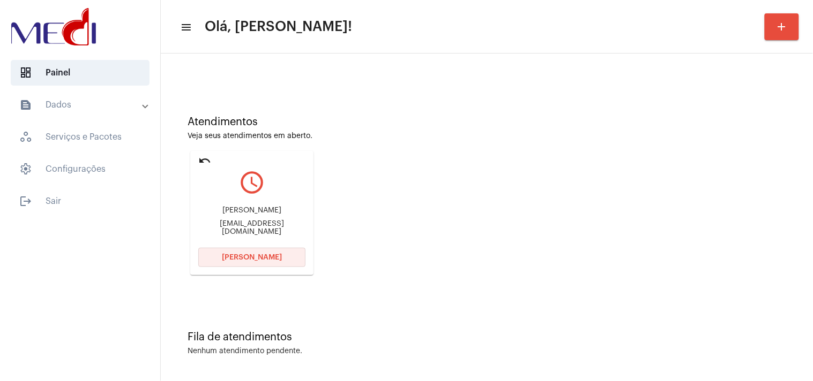
click at [231, 252] on button "Abrir Chamada" at bounding box center [251, 257] width 107 height 19
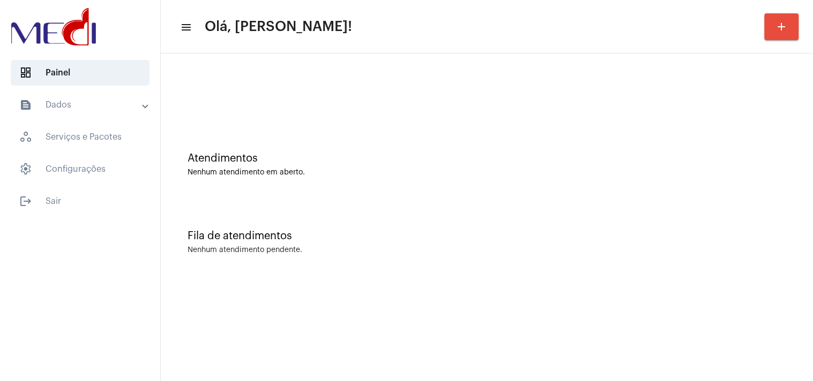
click at [590, 97] on div at bounding box center [486, 95] width 598 height 8
click at [95, 96] on mat-expansion-panel-header "text_snippet_outlined Dados" at bounding box center [83, 105] width 154 height 26
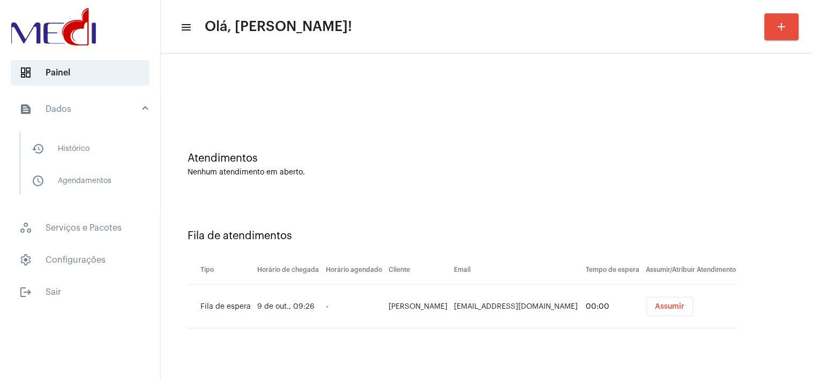
click at [663, 301] on button "Assumir" at bounding box center [670, 306] width 47 height 19
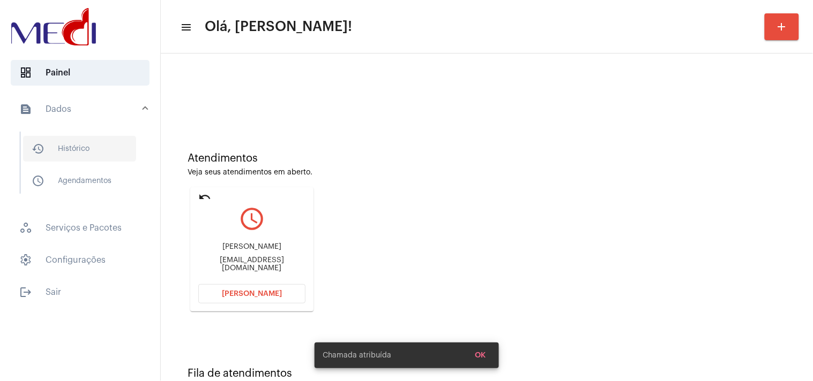
click at [55, 147] on span "history_outlined Histórico" at bounding box center [79, 149] width 113 height 26
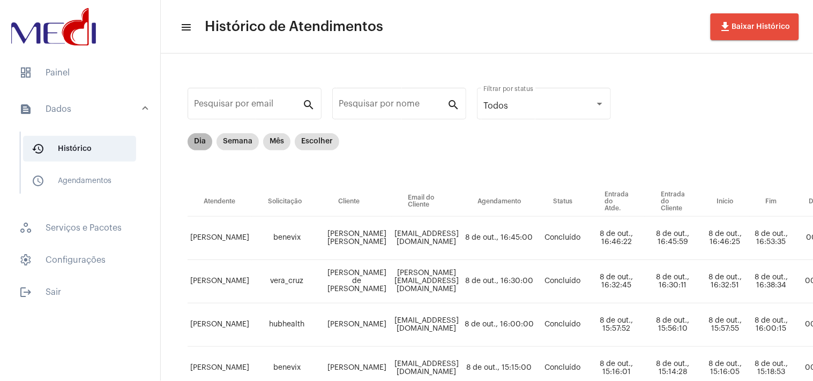
click at [201, 141] on mat-chip "Dia" at bounding box center [199, 141] width 25 height 17
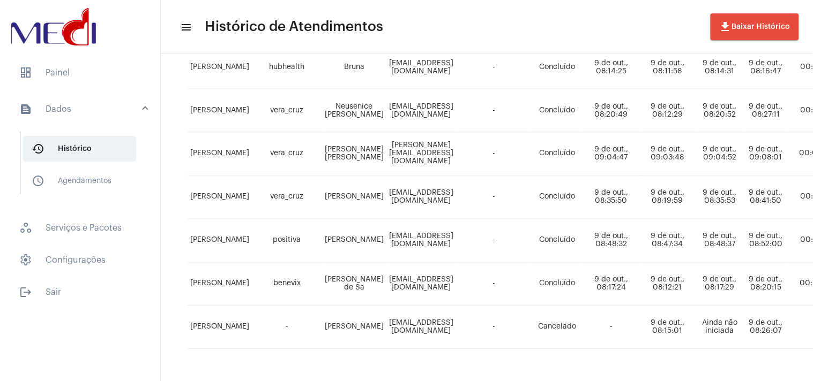
scroll to position [416, 0]
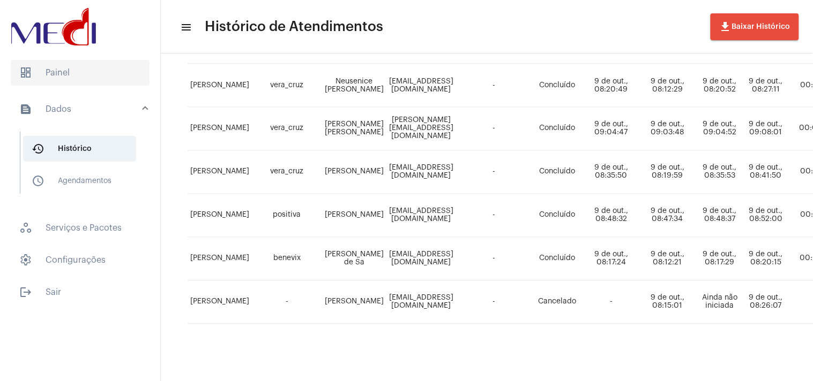
click at [86, 77] on span "dashboard Painel" at bounding box center [80, 73] width 139 height 26
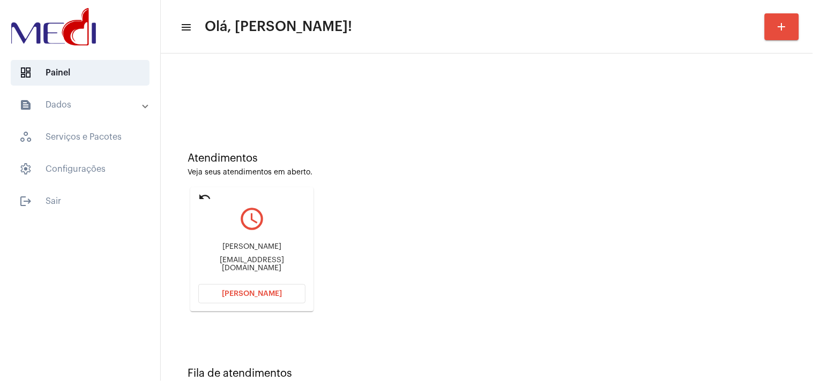
click at [276, 265] on div "delbellarevestimentos@gmail.com" at bounding box center [251, 265] width 107 height 16
copy mat-card-content "delbellarevestimentos@gmail.com Abrir Chamada"
click at [255, 288] on button "Abrir Chamada" at bounding box center [251, 293] width 107 height 19
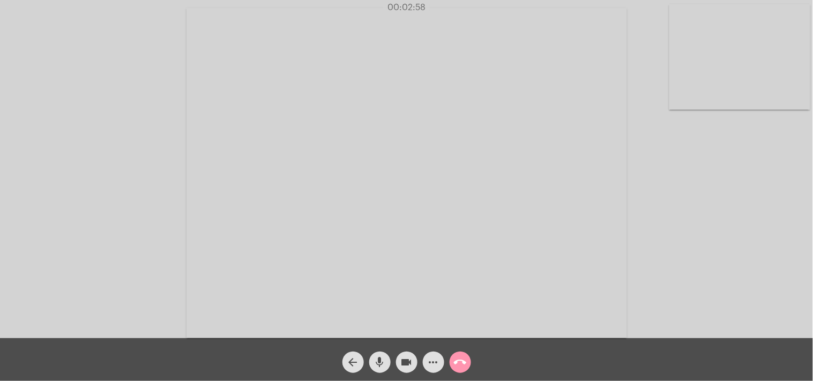
click at [457, 363] on mat-icon "call_end" at bounding box center [460, 362] width 13 height 13
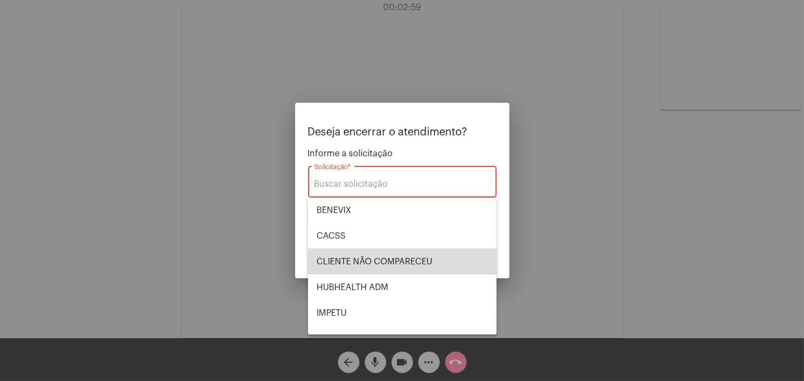
click at [408, 261] on span "CLIENTE NÃO COMPARECEU" at bounding box center [402, 262] width 171 height 26
type input "CLIENTE NÃO COMPARECEU"
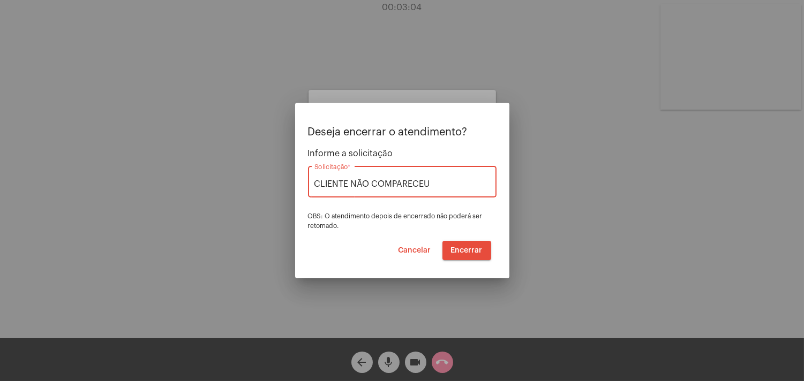
click at [475, 250] on span "Encerrar" at bounding box center [467, 250] width 32 height 7
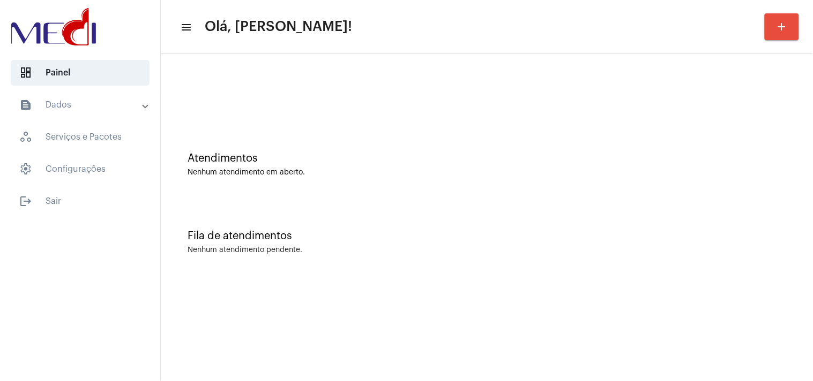
click at [672, 216] on div "Fila de atendimentos Nenhum atendimento pendente." at bounding box center [486, 237] width 641 height 78
click at [719, 215] on div "Fila de atendimentos Nenhum atendimento pendente." at bounding box center [486, 237] width 641 height 78
click at [710, 205] on div "Fila de atendimentos Nenhum atendimento pendente." at bounding box center [486, 237] width 641 height 78
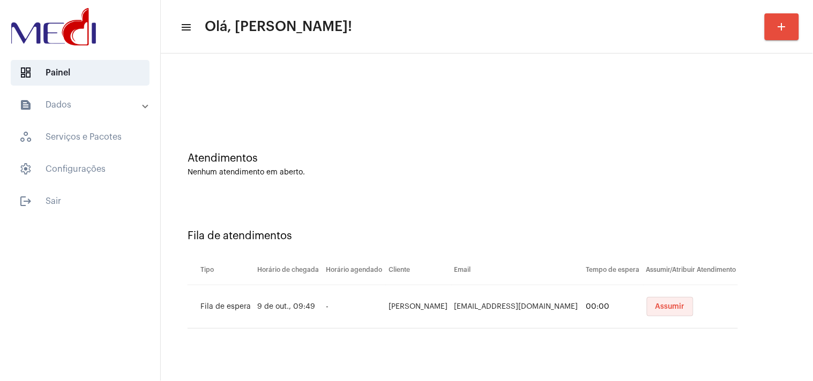
click at [655, 307] on span "Assumir" at bounding box center [669, 306] width 29 height 7
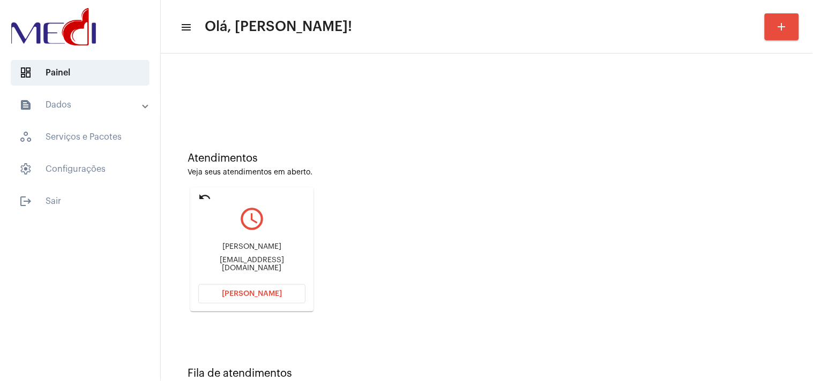
click at [682, 251] on div "Atendimentos Veja seus atendimentos em aberto. undo query_builder Arthur Gonçal…" at bounding box center [486, 228] width 641 height 215
click at [274, 265] on div "arthurgonrei@gmail.com" at bounding box center [251, 265] width 107 height 16
copy mat-card-content "arthurgonrei@gmail.com Abrir Chamada"
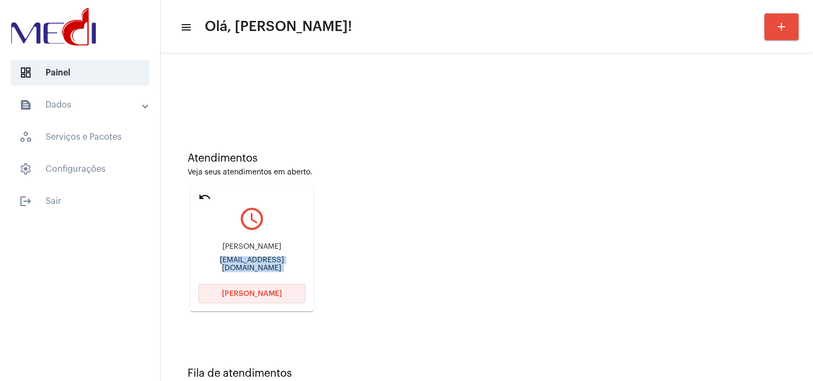
click at [261, 297] on span "Abrir Chamada" at bounding box center [252, 293] width 60 height 7
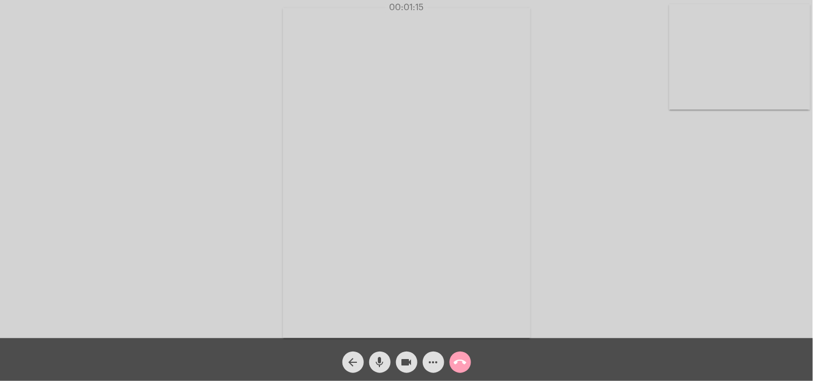
click at [453, 355] on button "call_end" at bounding box center [459, 362] width 21 height 21
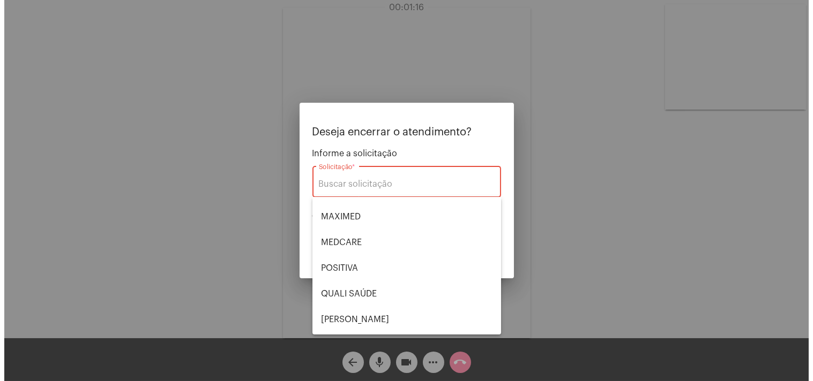
scroll to position [222, 0]
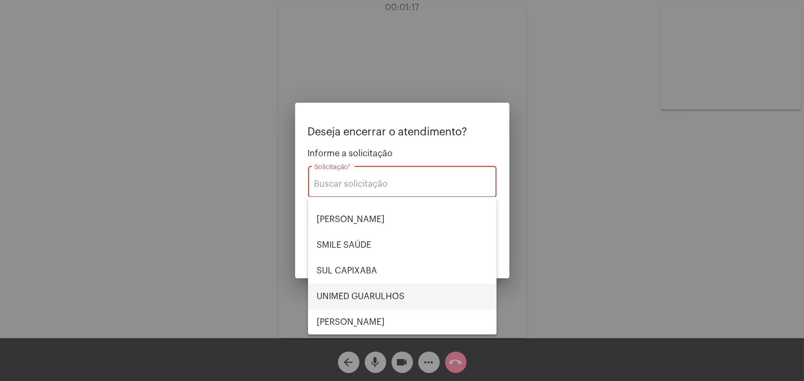
click at [395, 294] on span "UNIMED GUARULHOS" at bounding box center [402, 297] width 171 height 26
type input "UNIMED GUARULHOS"
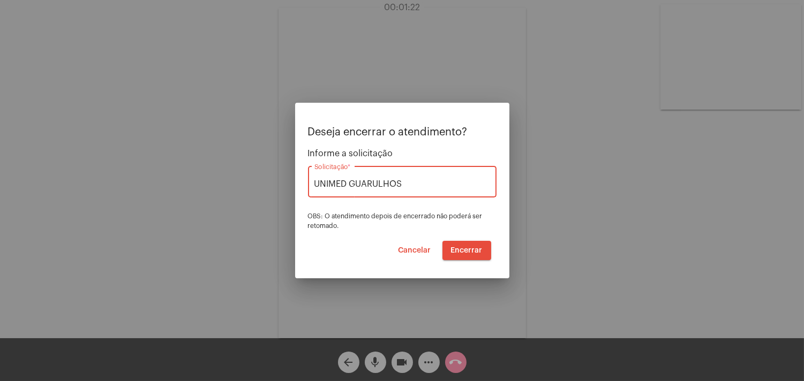
click at [464, 249] on span "Encerrar" at bounding box center [467, 250] width 32 height 7
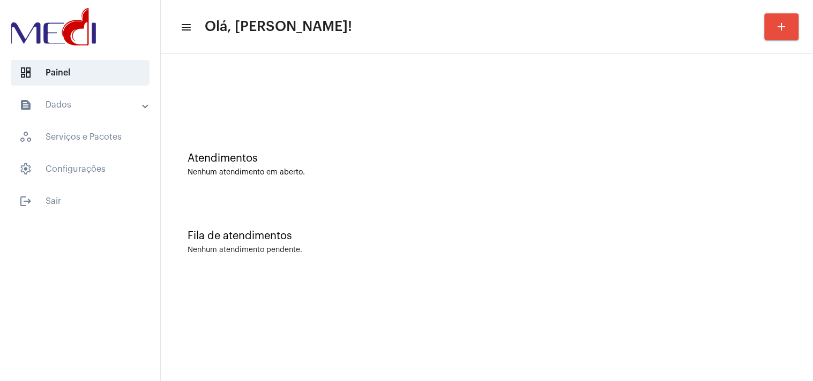
click at [716, 161] on div "Atendimentos" at bounding box center [486, 159] width 598 height 12
click at [704, 190] on div "Atendimentos Nenhum atendimento em aberto." at bounding box center [486, 160] width 641 height 78
click at [679, 373] on mat-sidenav-content "menu Olá, Karen! add Atendimentos Nenhum atendimento em aberto. Fila de atendim…" at bounding box center [487, 190] width 652 height 381
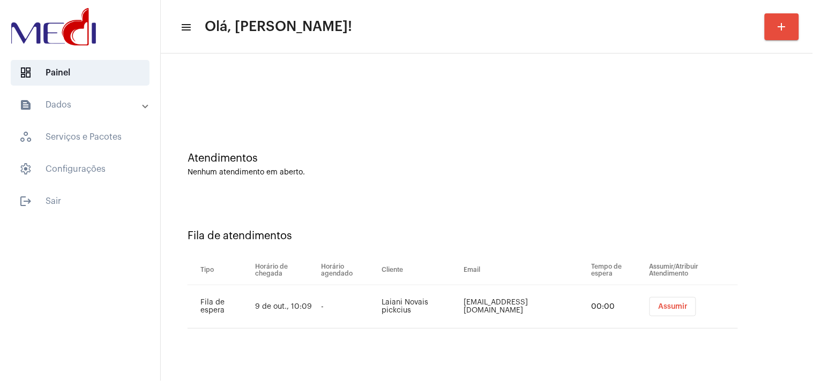
click at [665, 298] on button "Assumir" at bounding box center [672, 306] width 47 height 19
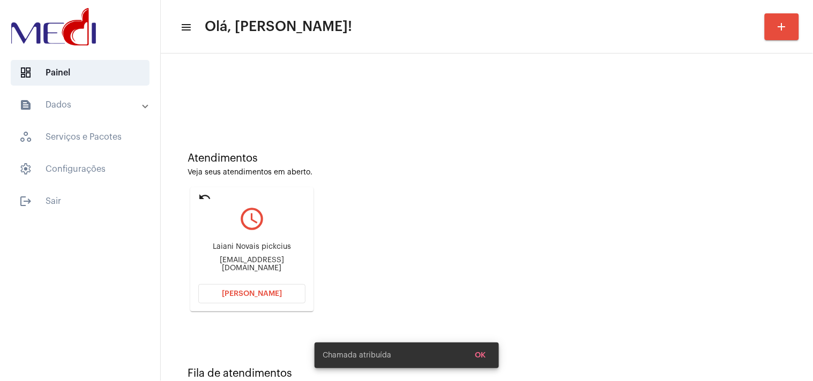
click at [221, 269] on div "Laiani Novais [PERSON_NAME] [PERSON_NAME][EMAIL_ADDRESS][DOMAIN_NAME]" at bounding box center [251, 258] width 107 height 48
click at [221, 269] on div "Laiani Novais pickcius laianinovais@gmail.com" at bounding box center [251, 258] width 107 height 48
copy mat-card-content "laianinovais@gmail.com Abrir Chamada"
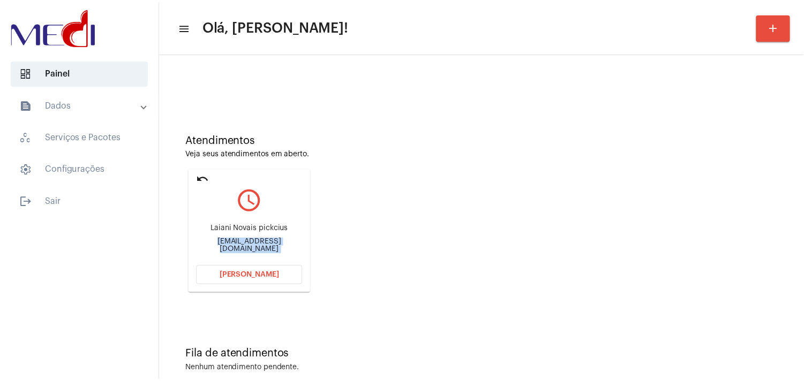
scroll to position [36, 0]
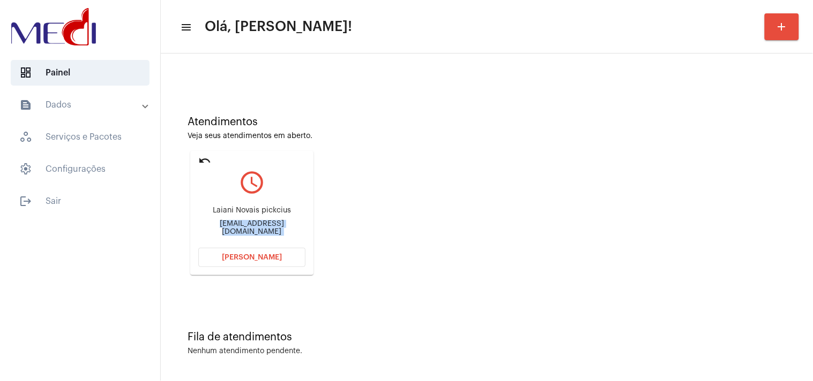
click at [269, 252] on button "Abrir Chamada" at bounding box center [251, 257] width 107 height 19
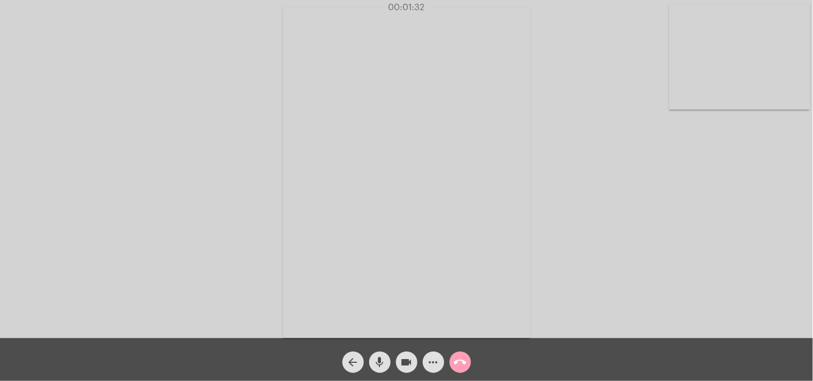
click at [462, 363] on mat-icon "call_end" at bounding box center [460, 362] width 13 height 13
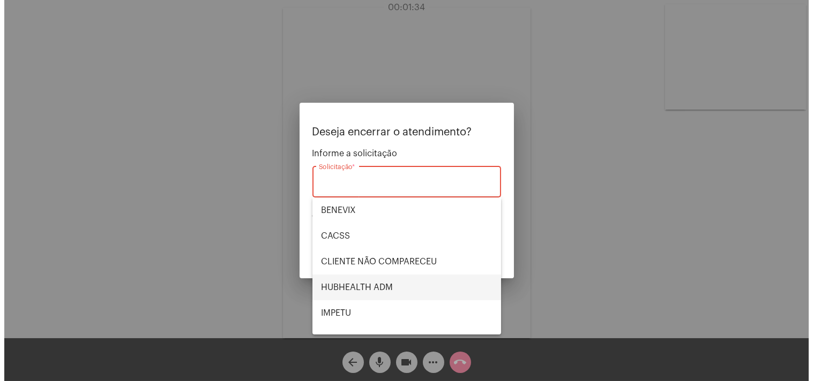
scroll to position [222, 0]
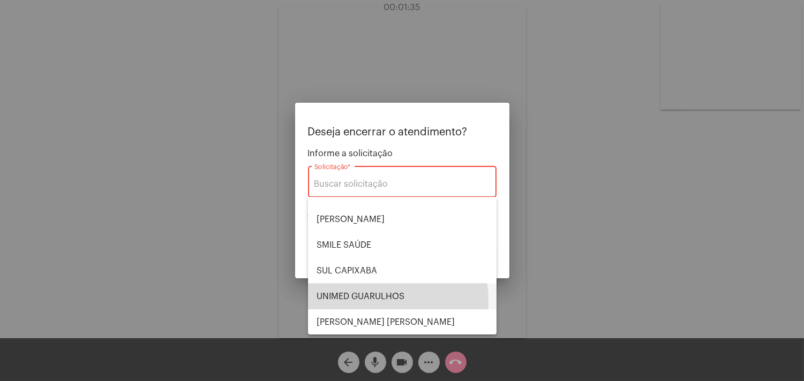
click at [377, 301] on span "UNIMED GUARULHOS" at bounding box center [402, 297] width 171 height 26
type input "UNIMED GUARULHOS"
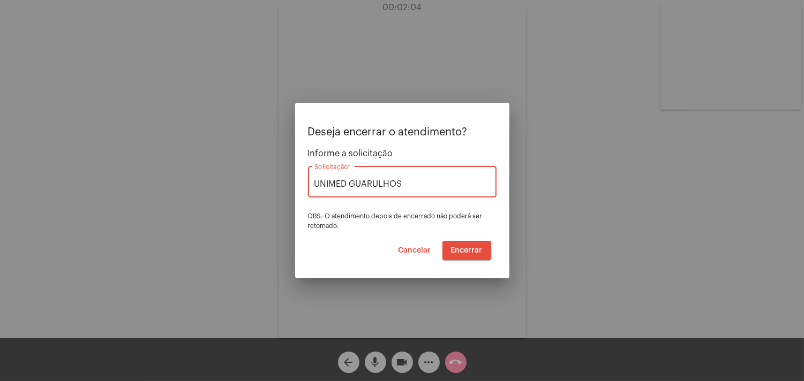
click at [464, 251] on span "Encerrar" at bounding box center [467, 250] width 32 height 7
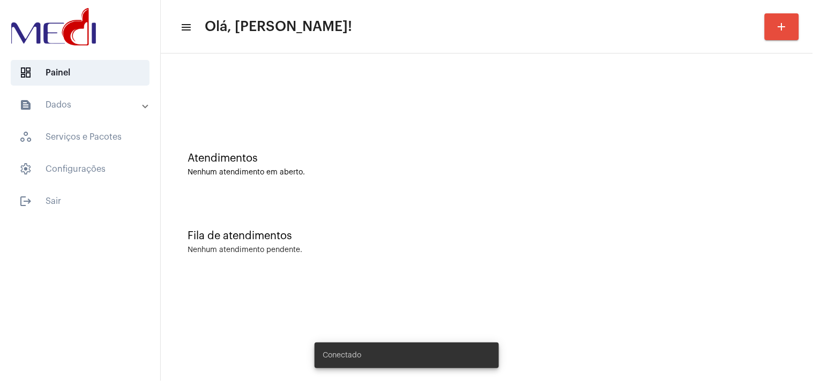
click at [88, 103] on mat-panel-title "text_snippet_outlined Dados" at bounding box center [81, 105] width 124 height 13
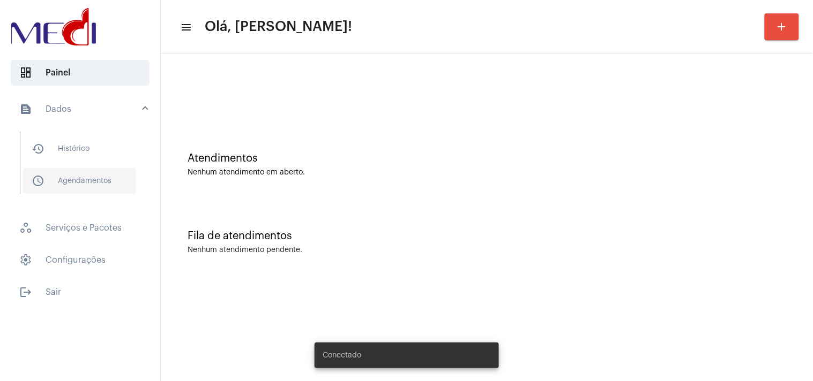
click at [96, 184] on span "schedule_outlined Agendamentos" at bounding box center [79, 181] width 113 height 26
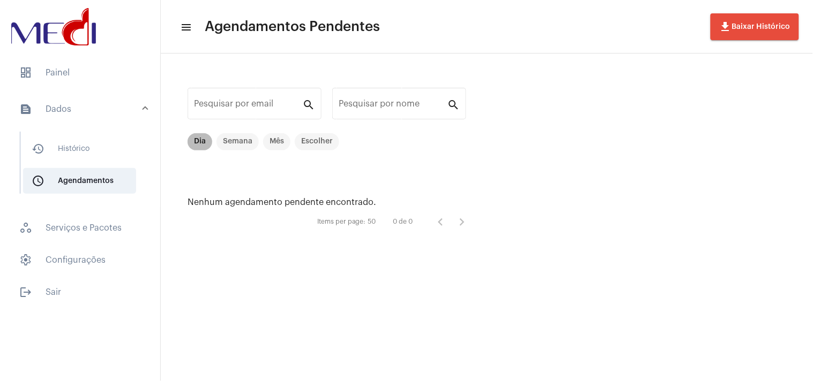
click at [200, 141] on mat-chip "Dia" at bounding box center [199, 141] width 25 height 17
click at [54, 151] on span "history_outlined Histórico" at bounding box center [79, 149] width 113 height 26
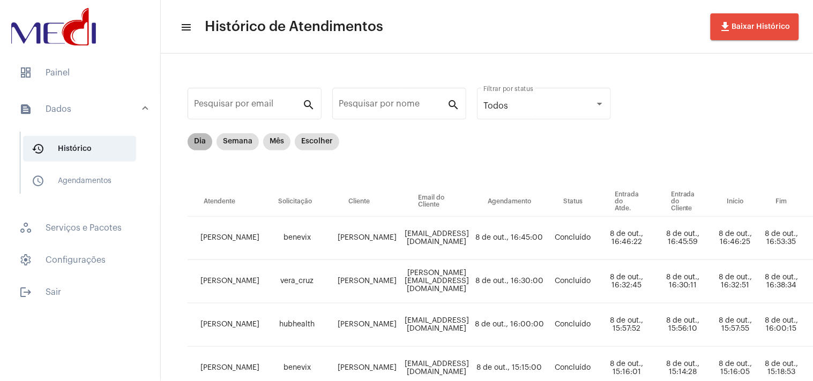
click at [192, 138] on mat-chip "Dia" at bounding box center [199, 141] width 25 height 17
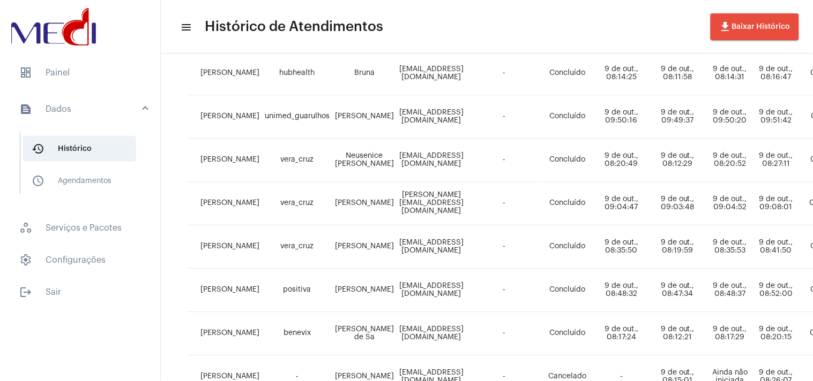
scroll to position [553, 0]
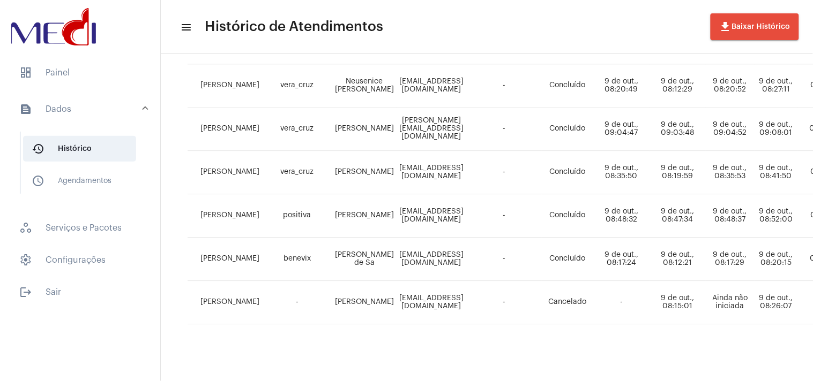
click at [437, 292] on td "andre.kumagai@gmail.com" at bounding box center [431, 302] width 70 height 43
copy td "andre.kumagai@gmail.com"
click at [67, 66] on span "dashboard Painel" at bounding box center [80, 73] width 139 height 26
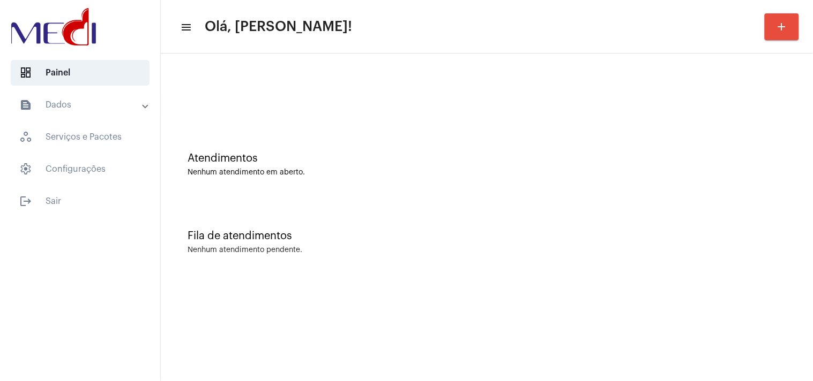
drag, startPoint x: 695, startPoint y: 295, endPoint x: 689, endPoint y: 306, distance: 12.5
click at [695, 295] on mat-sidenav-content "menu Olá, Karen! add Atendimentos Nenhum atendimento em aberto. Fila de atendim…" at bounding box center [487, 190] width 652 height 381
click at [659, 355] on mat-sidenav-content "menu Olá, Karen! add Atendimentos Nenhum atendimento em aberto. Fila de atendim…" at bounding box center [487, 190] width 652 height 381
click at [709, 335] on mat-sidenav-content "menu Olá, Karen! add Atendimentos Nenhum atendimento em aberto. Fila de atendim…" at bounding box center [487, 190] width 652 height 381
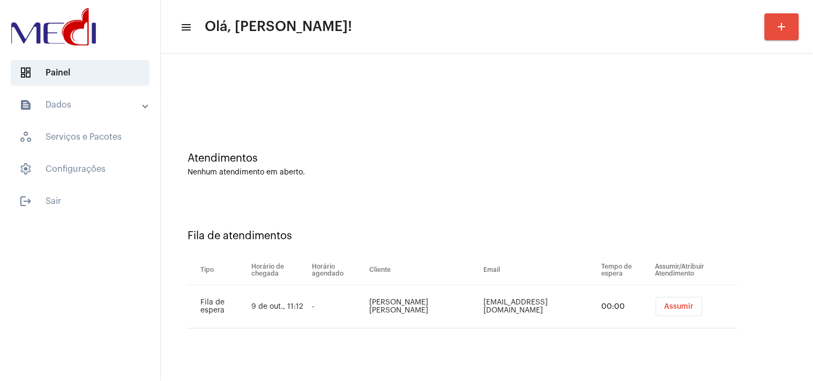
click at [664, 308] on span "Assumir" at bounding box center [678, 306] width 29 height 7
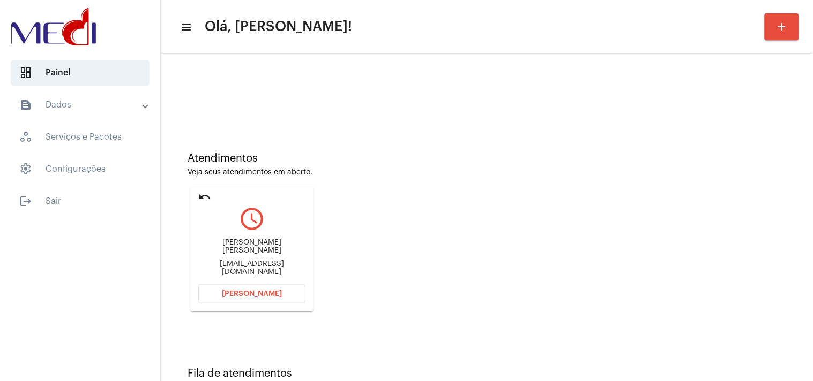
click at [258, 273] on div "Maria Elisabete Cardoso goedert elisabetegoedert@gnail.com" at bounding box center [251, 258] width 107 height 48
copy mat-card-content "elisabetegoedert@gnail.com Abrir Chamada"
click at [249, 292] on span "Abrir Chamada" at bounding box center [252, 293] width 60 height 7
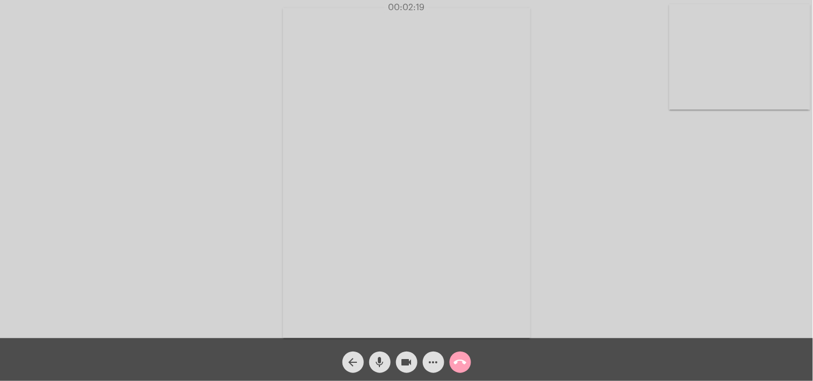
click at [459, 358] on mat-icon "call_end" at bounding box center [460, 362] width 13 height 13
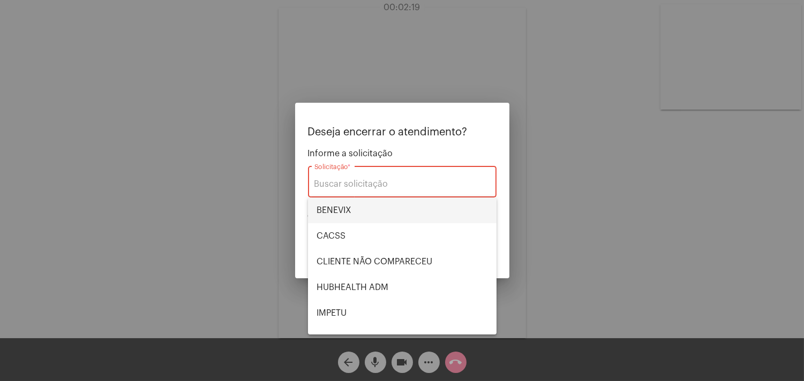
click at [322, 217] on span "BENEVIX" at bounding box center [402, 211] width 171 height 26
type input "BENEVIX"
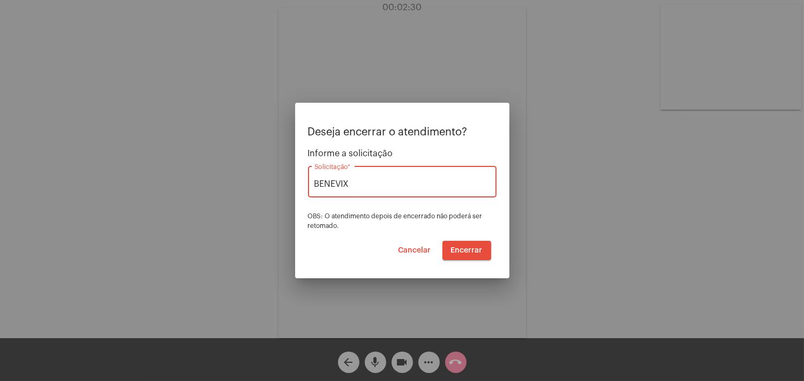
click at [477, 249] on span "Encerrar" at bounding box center [467, 250] width 32 height 7
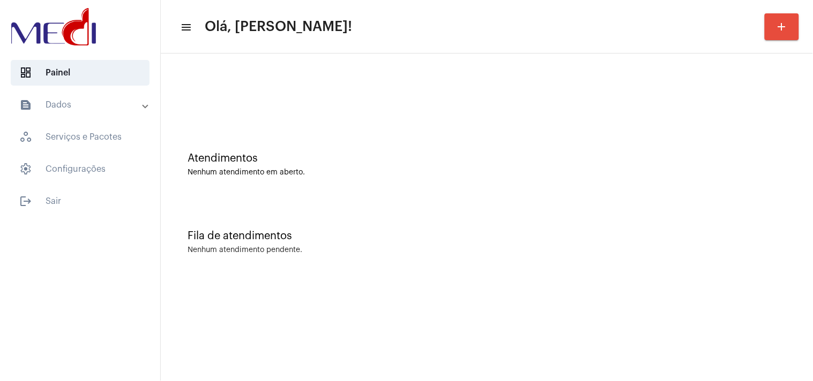
click at [762, 258] on div "Fila de atendimentos Nenhum atendimento pendente." at bounding box center [486, 237] width 641 height 78
click at [764, 256] on div "Fila de atendimentos Nenhum atendimento pendente." at bounding box center [486, 237] width 641 height 78
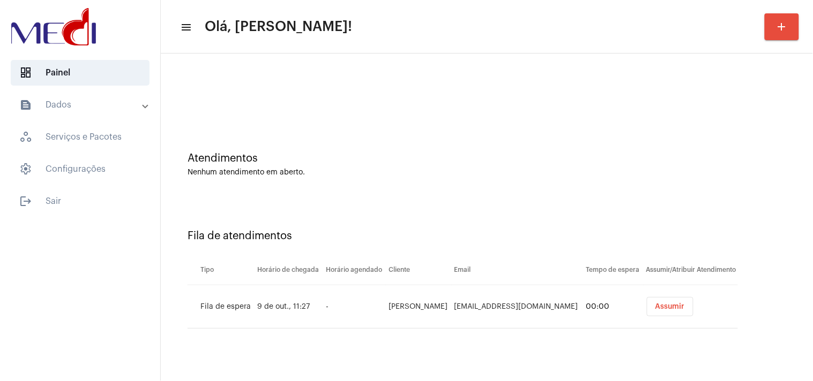
click at [666, 308] on span "Assumir" at bounding box center [669, 306] width 29 height 7
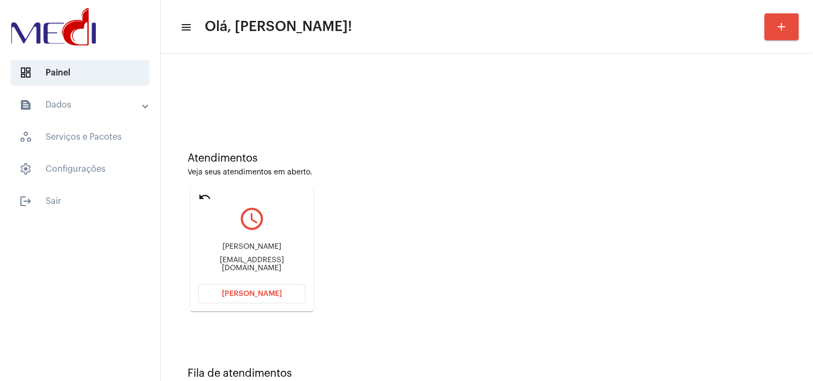
click at [211, 260] on div "rachelsoareslemos@gmail.com" at bounding box center [251, 265] width 107 height 16
copy mat-card-content "rachelsoareslemos@gmail.com Abrir Chamada"
click at [263, 298] on button "Abrir Chamada" at bounding box center [251, 293] width 107 height 19
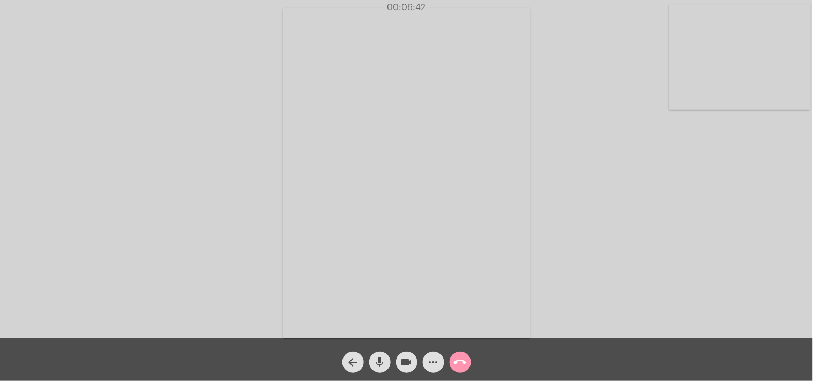
click at [465, 362] on mat-icon "call_end" at bounding box center [460, 362] width 13 height 13
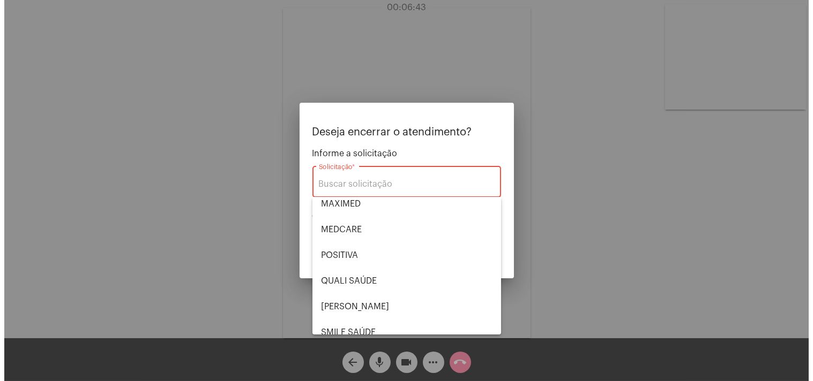
scroll to position [222, 0]
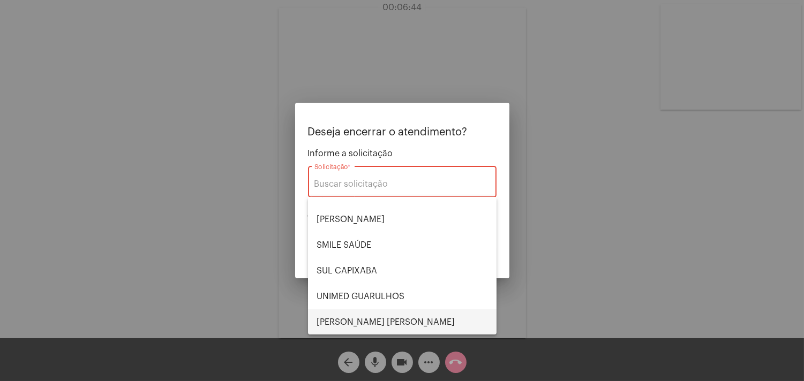
click at [378, 317] on span "VERA CRUZ" at bounding box center [402, 323] width 171 height 26
type input "VERA CRUZ"
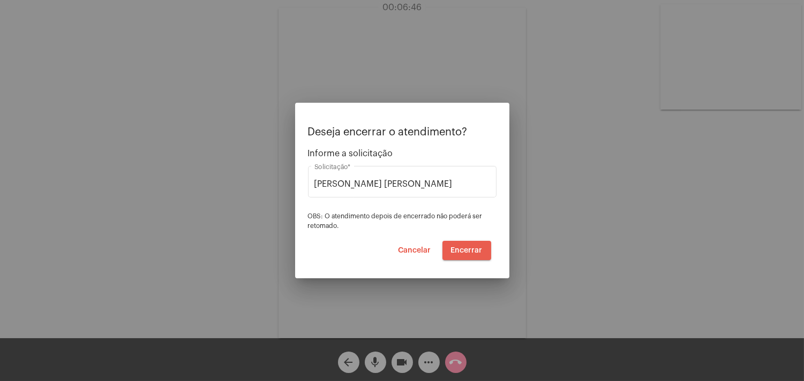
click at [472, 251] on span "Encerrar" at bounding box center [467, 250] width 32 height 7
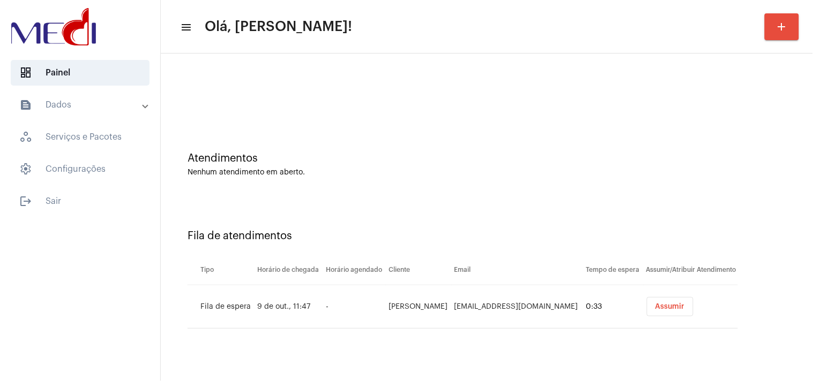
click at [647, 302] on button "Assumir" at bounding box center [670, 306] width 47 height 19
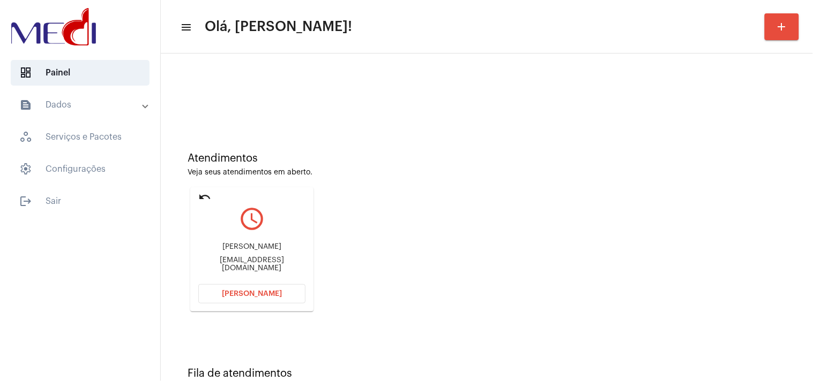
click at [224, 255] on div "Madja Melo Madjalucas@gmail.com" at bounding box center [251, 258] width 107 height 48
click at [225, 269] on div "Madja Melo Madjalucas@gmail.com" at bounding box center [251, 258] width 107 height 48
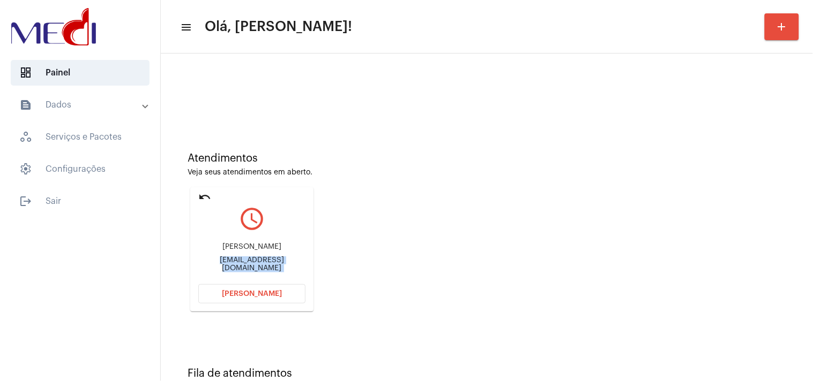
copy mat-card-content "Madjalucas@gmail.com Abrir Chamada"
click at [239, 292] on span "Abrir Chamada" at bounding box center [252, 293] width 60 height 7
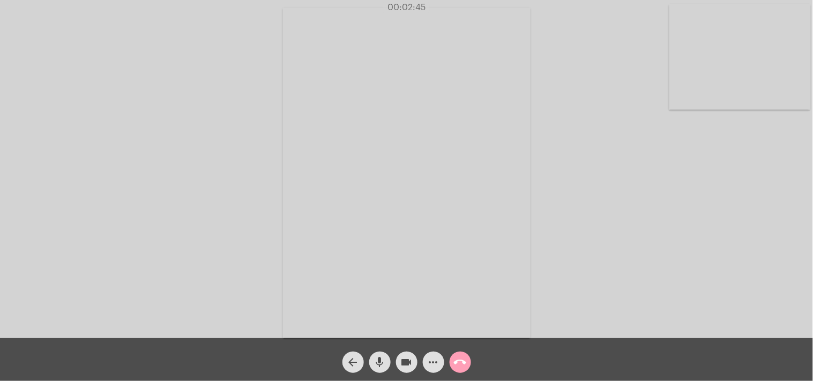
click at [464, 371] on span "call_end" at bounding box center [460, 362] width 13 height 21
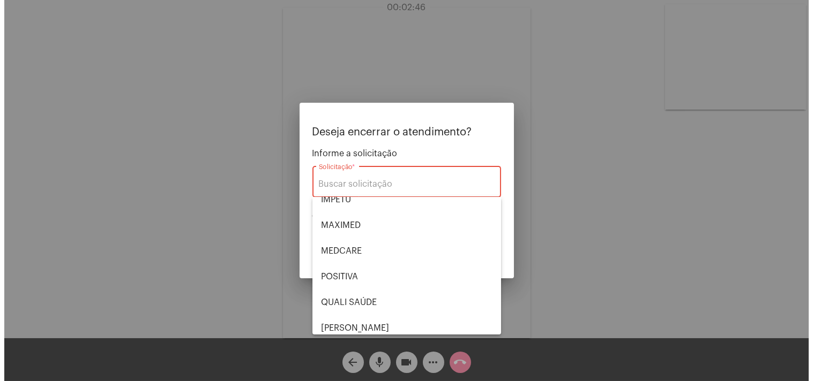
scroll to position [119, 0]
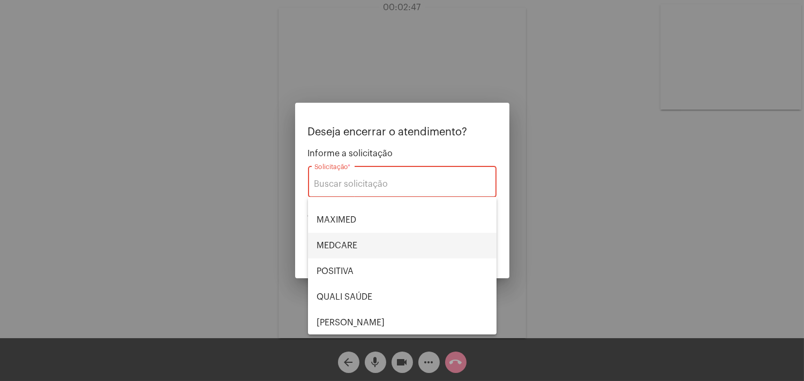
click at [370, 252] on span "MEDCARE" at bounding box center [402, 246] width 171 height 26
type input "MEDCARE"
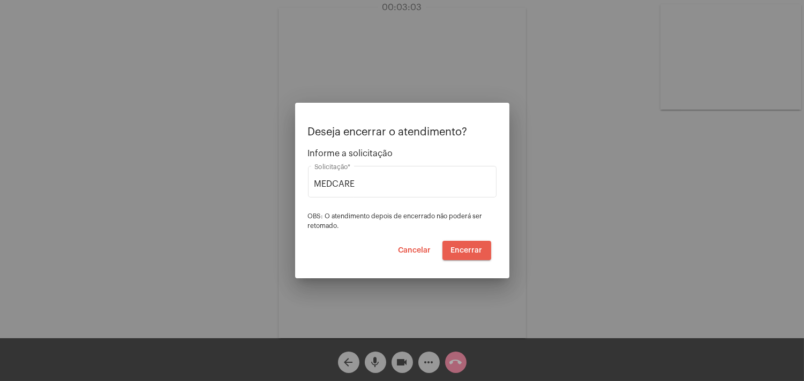
click at [463, 248] on span "Encerrar" at bounding box center [467, 250] width 32 height 7
